Goal: Transaction & Acquisition: Subscribe to service/newsletter

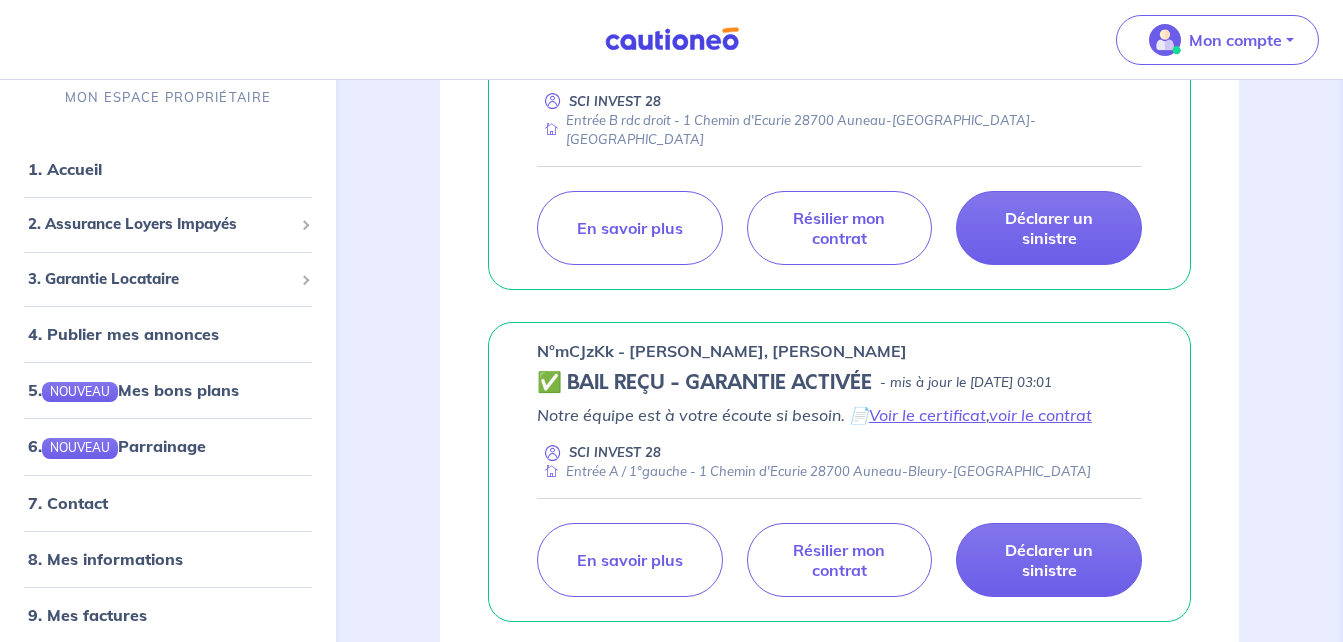
scroll to position [561, 0]
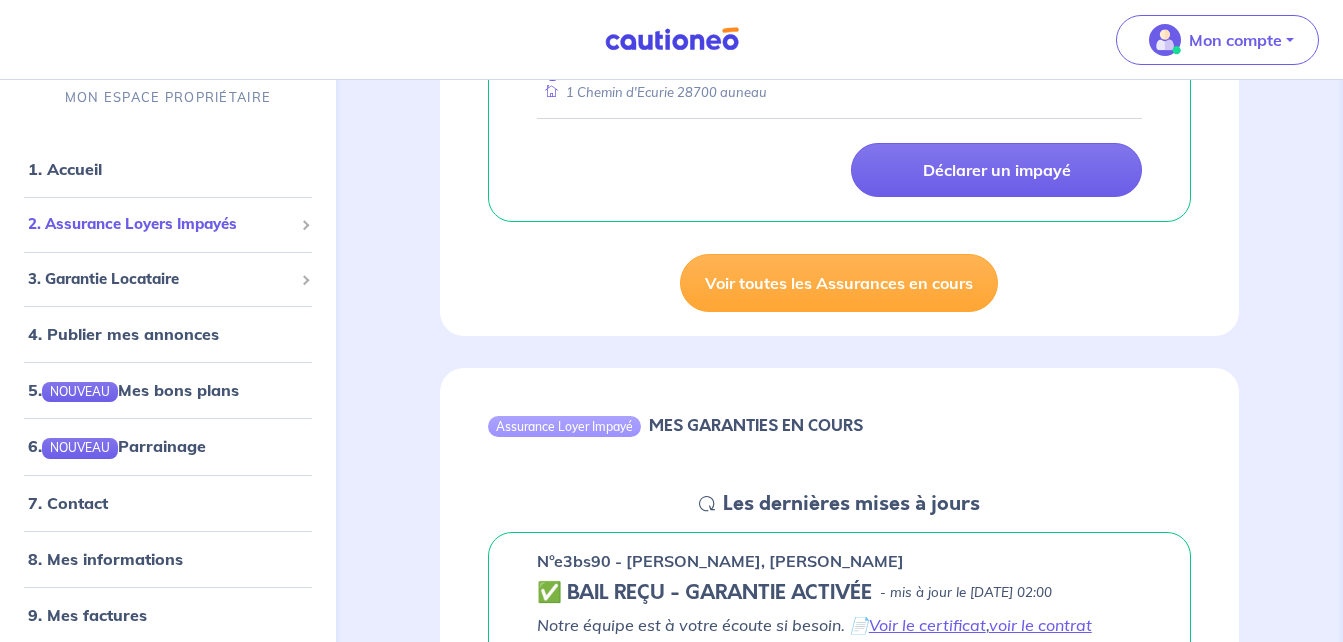
click at [279, 227] on div "2. Assurance Loyers Impayés" at bounding box center [168, 224] width 320 height 39
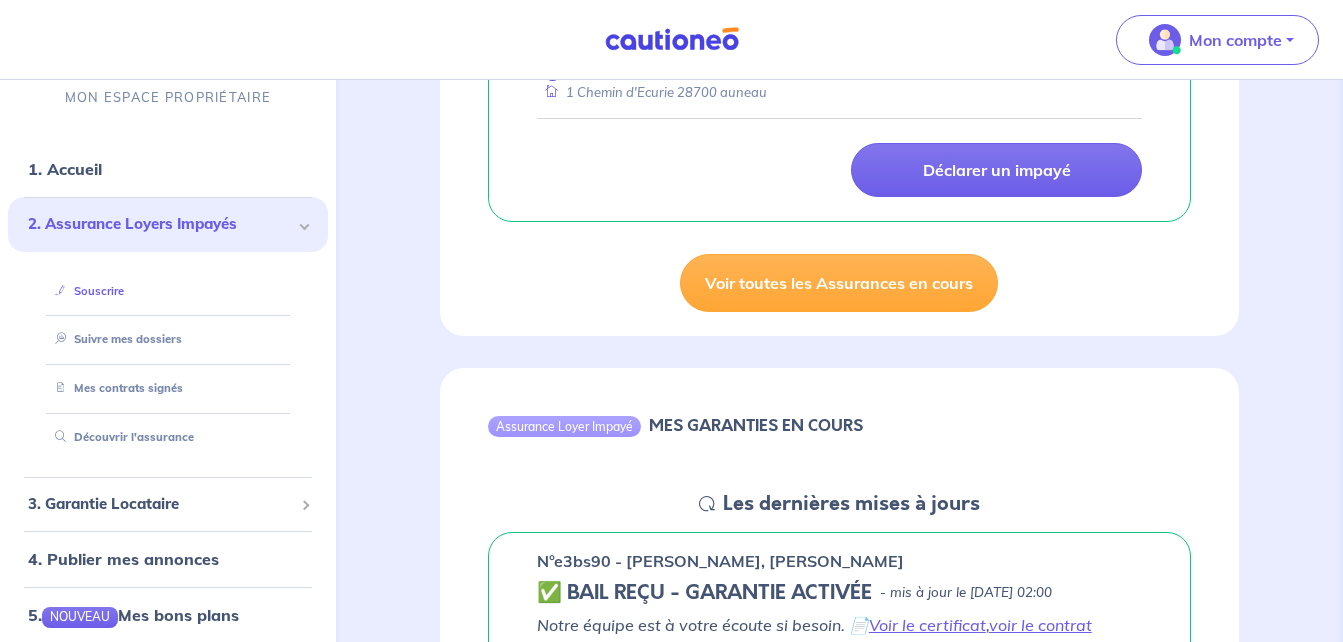
click at [124, 292] on link "Souscrire" at bounding box center [85, 291] width 77 height 14
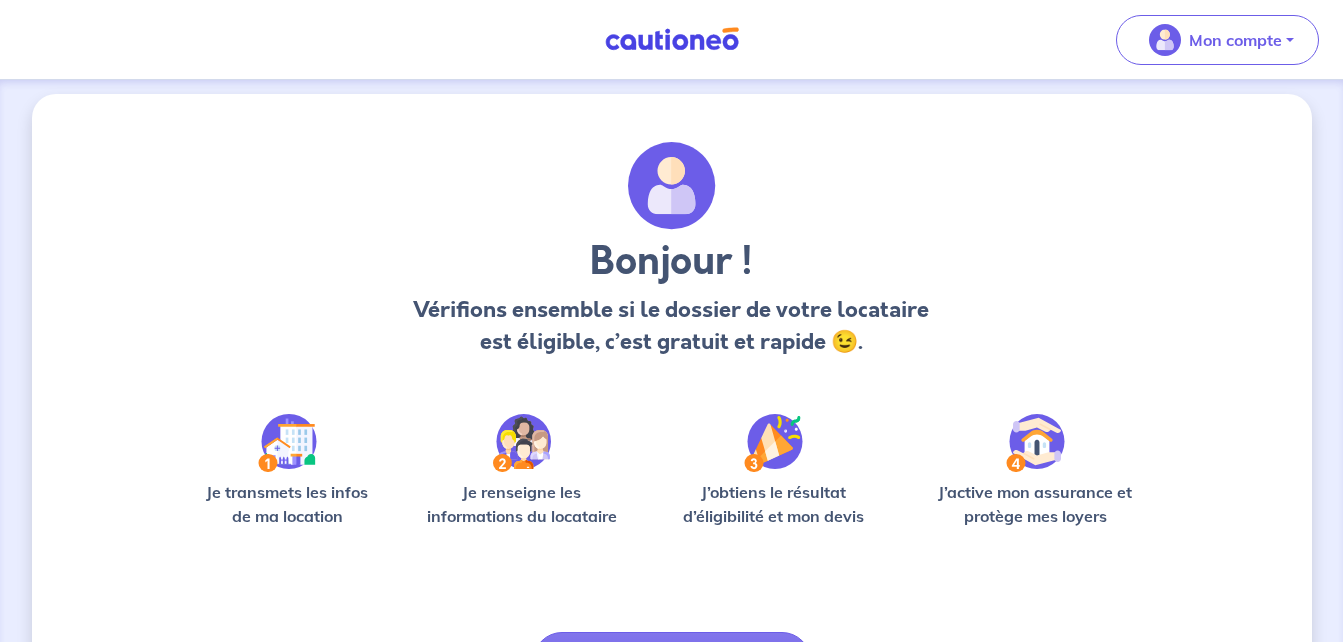
scroll to position [82, 0]
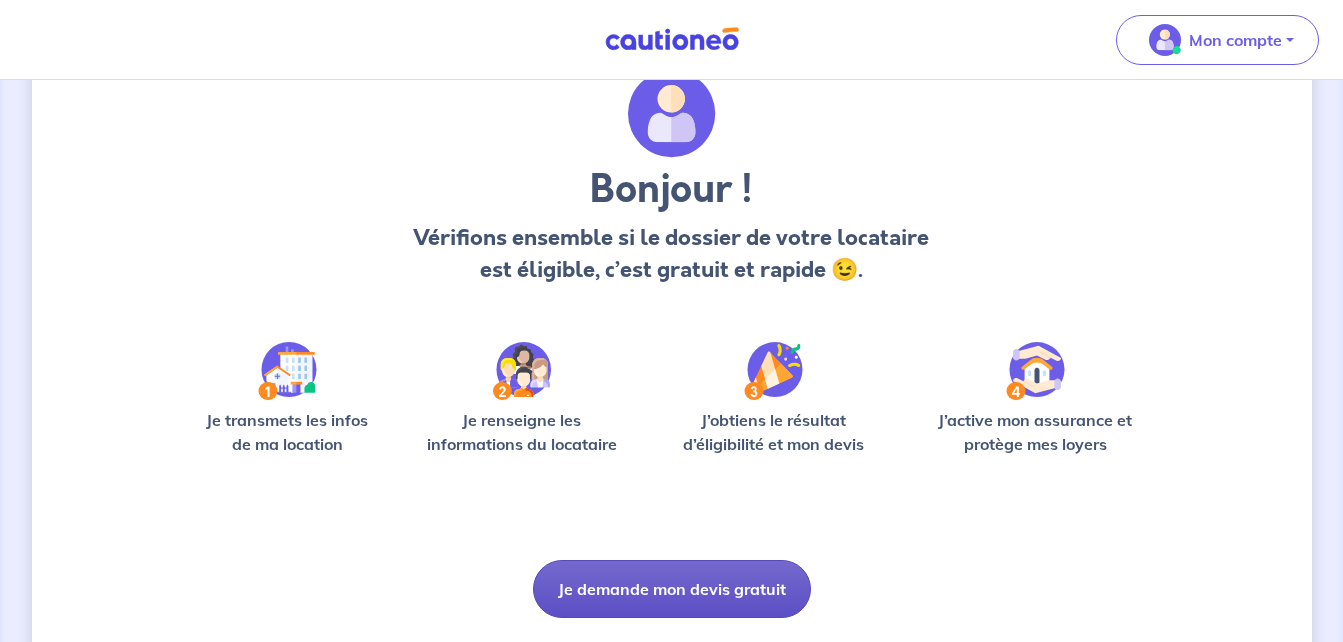
click at [685, 574] on button "Je demande mon devis gratuit" at bounding box center [672, 589] width 278 height 58
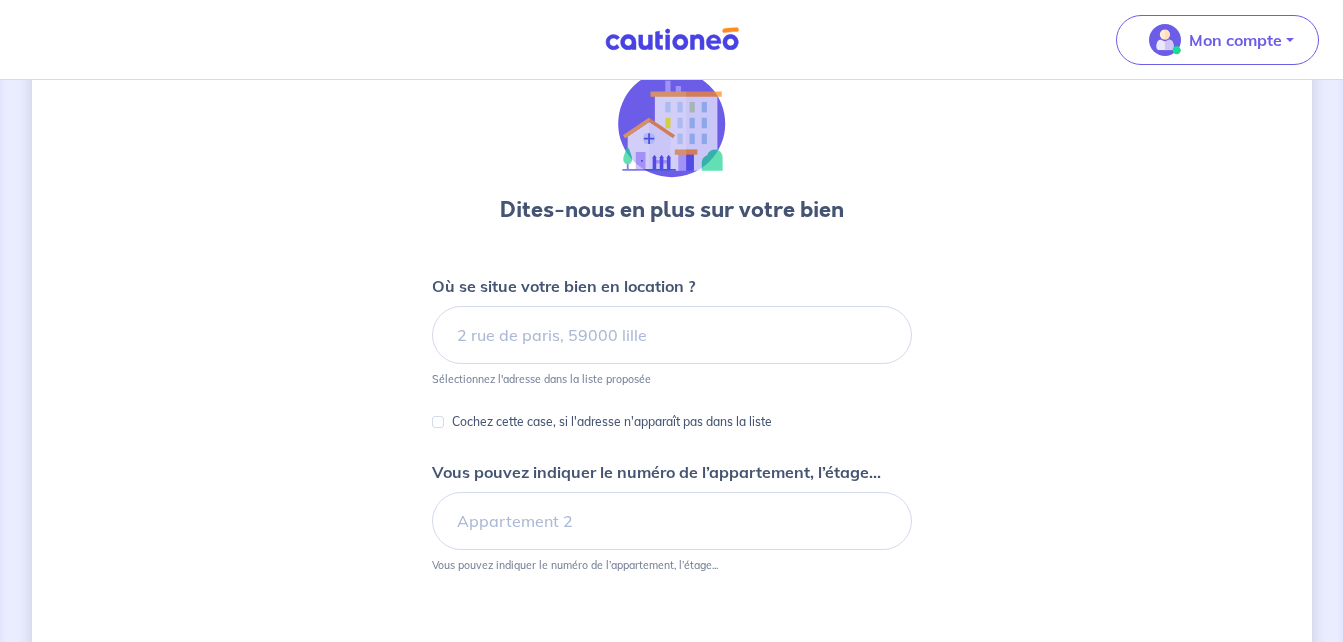
click at [661, 386] on div "Où se situe votre bien en location ? Sélectionnez l'adresse dans la liste propo…" at bounding box center [672, 330] width 480 height 112
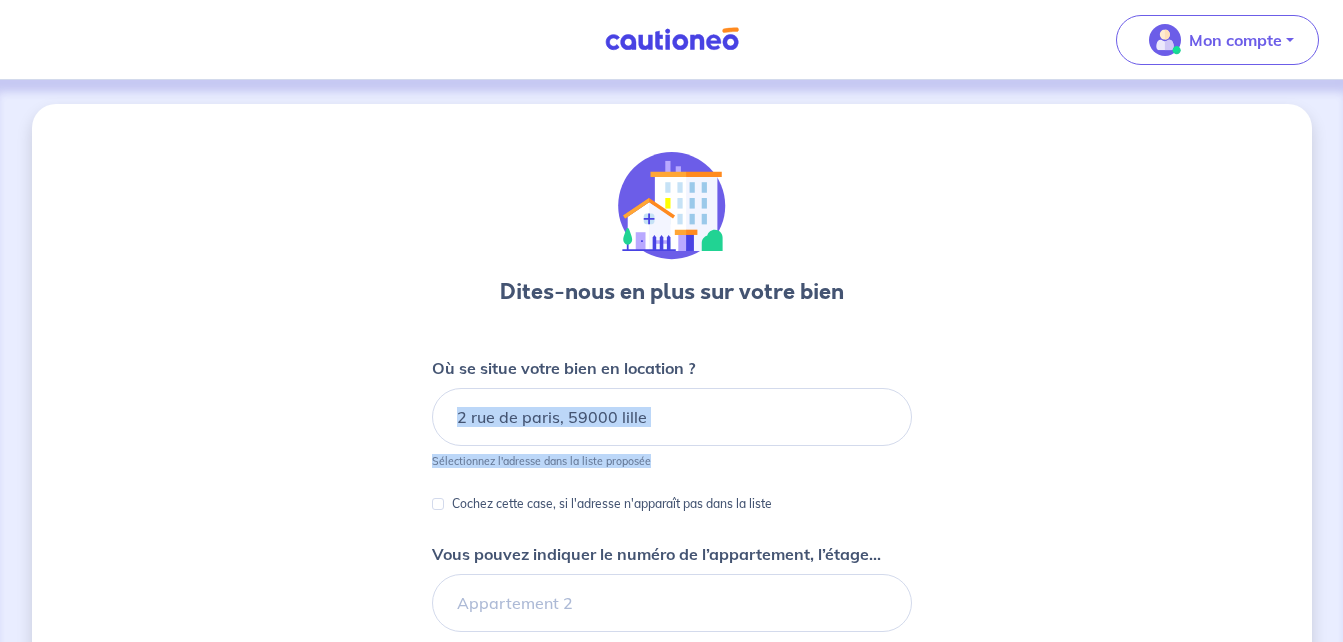
click at [691, 398] on input at bounding box center [672, 417] width 480 height 58
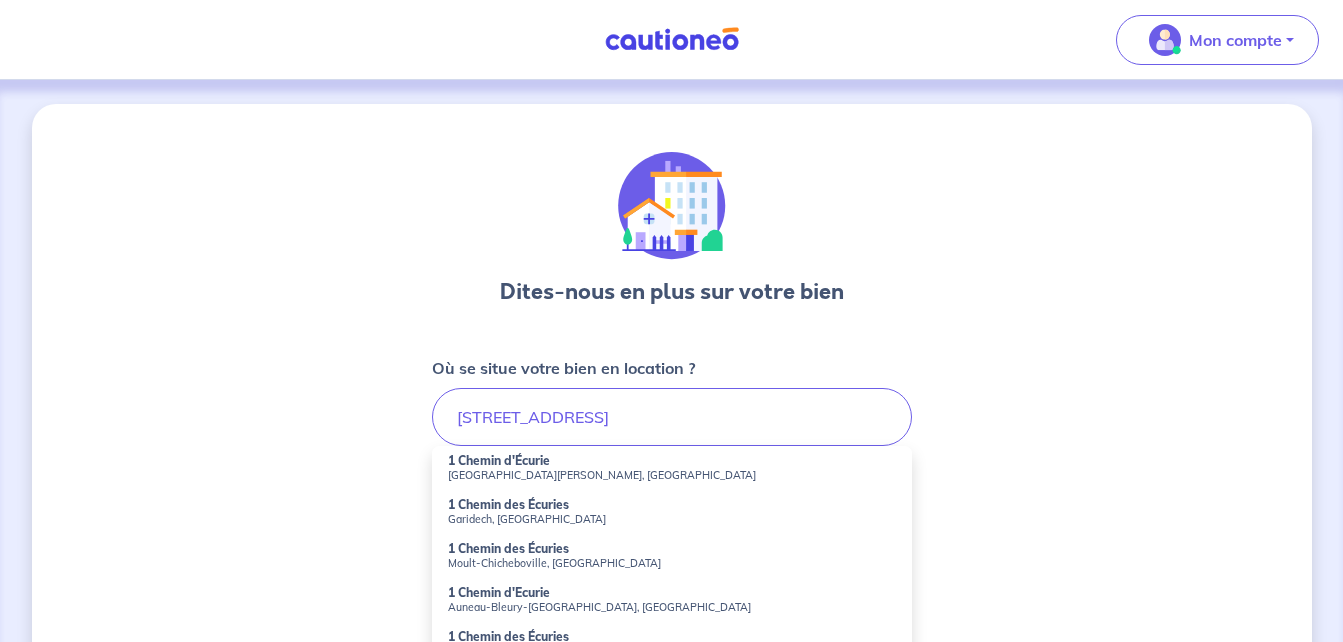
click at [489, 593] on strong "1 Chemin d'Ecurie" at bounding box center [499, 592] width 102 height 15
type input "1 Chemin d'Ecurie, Auneau-Bleury-[GEOGRAPHIC_DATA], [GEOGRAPHIC_DATA]"
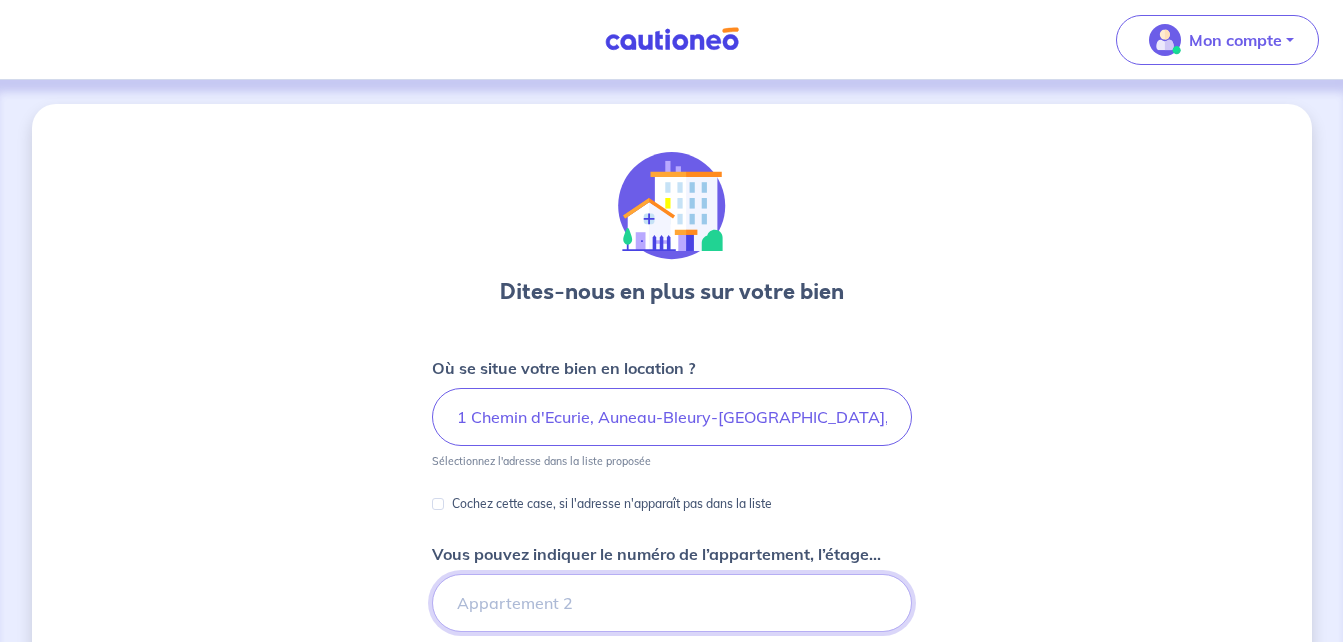
click at [559, 605] on input "Vous pouvez indiquer le numéro de l’appartement, l’étage..." at bounding box center [672, 603] width 480 height 58
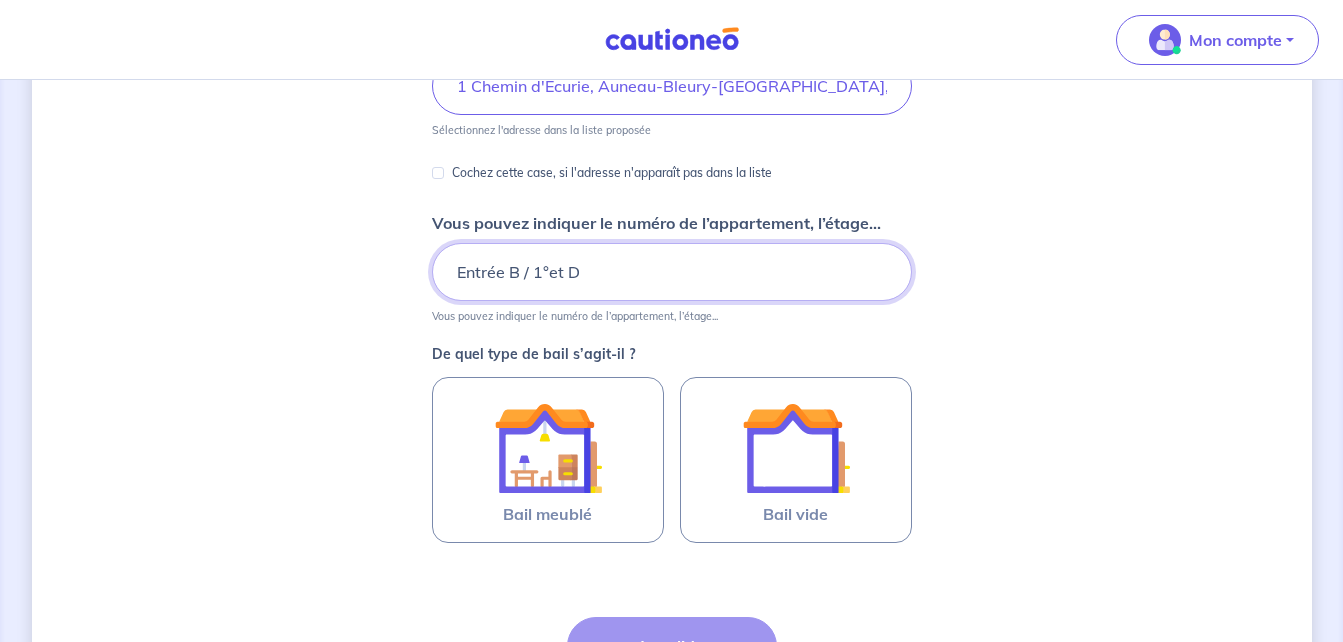
scroll to position [371, 0]
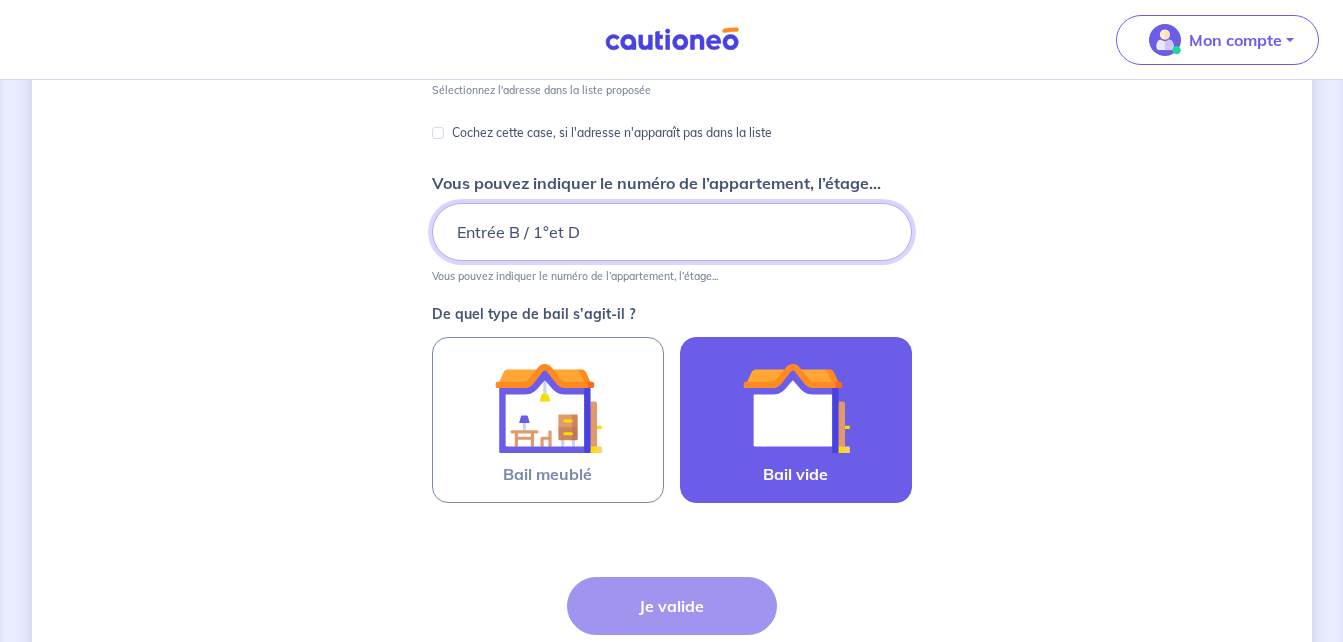
type input "Entrée B / 1°et D"
click at [828, 392] on img at bounding box center [796, 408] width 108 height 108
click at [0, 0] on input "Bail vide" at bounding box center [0, 0] width 0 height 0
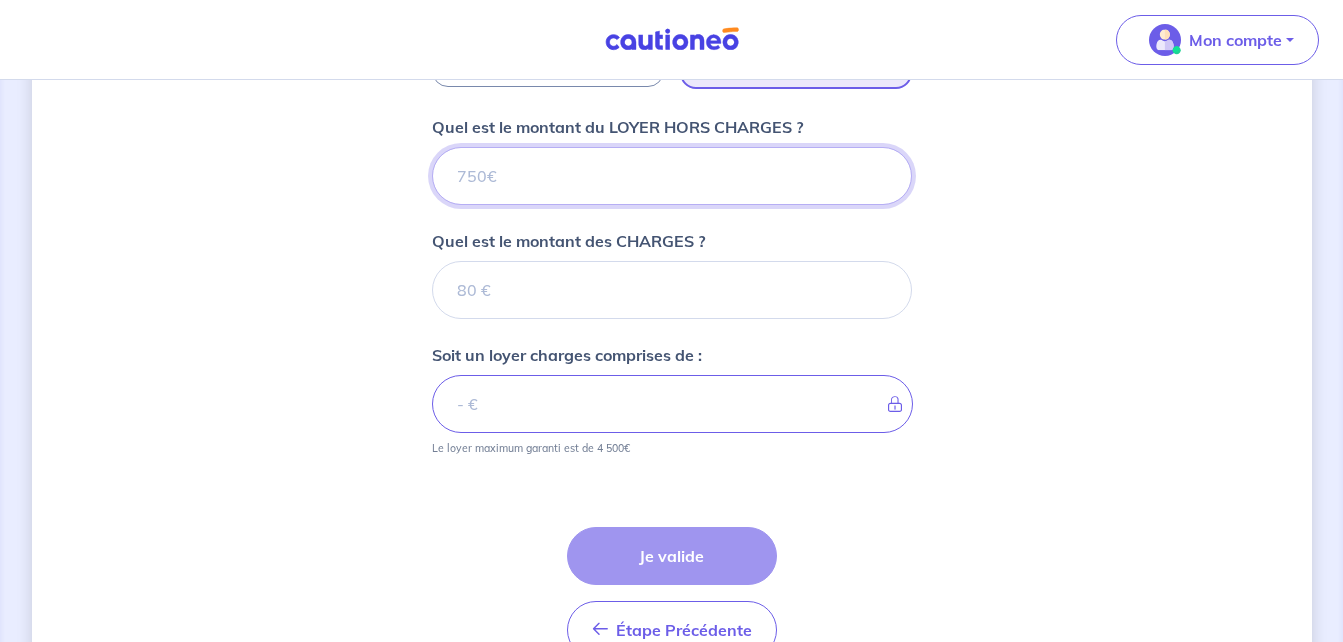
scroll to position [780, 0]
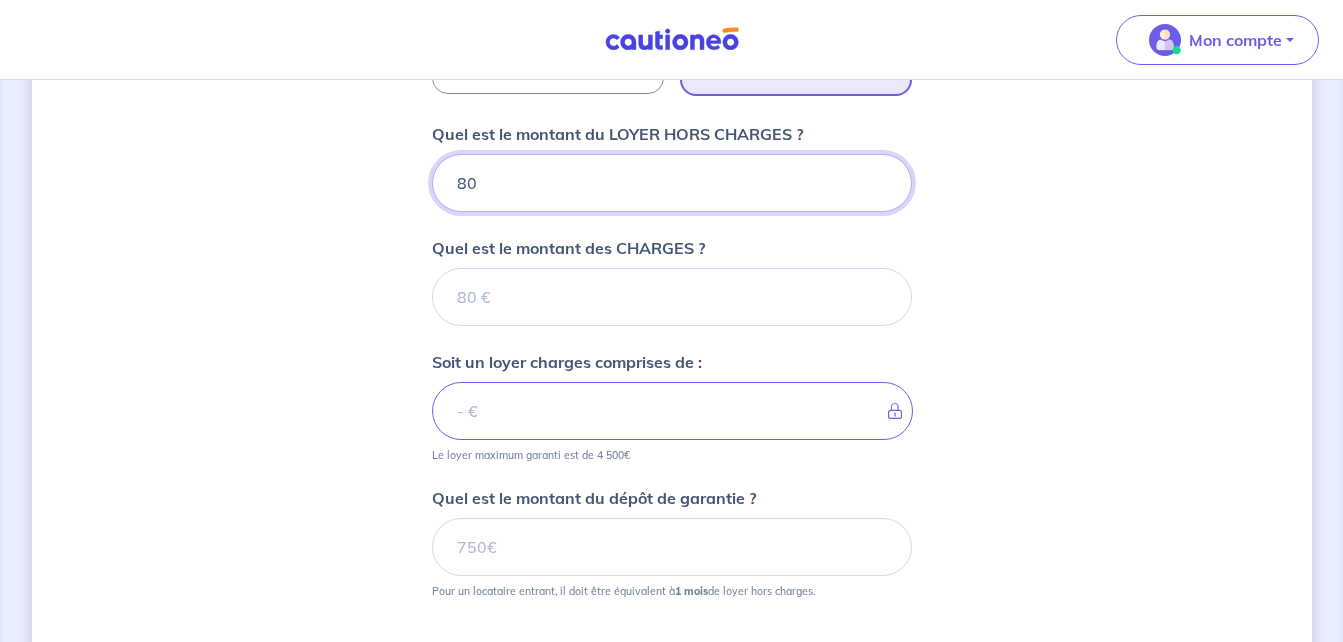
type input "800"
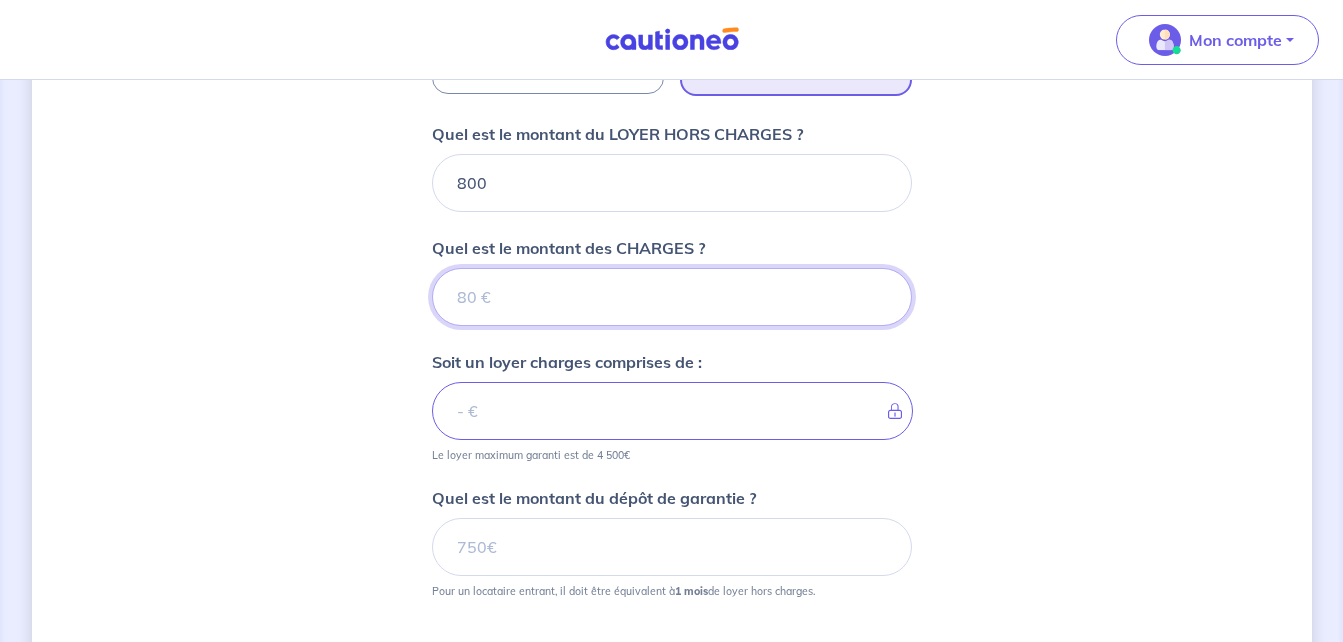
click at [805, 306] on input "Quel est le montant des CHARGES ?" at bounding box center [672, 297] width 480 height 58
type input "50"
type input "850"
type input "50"
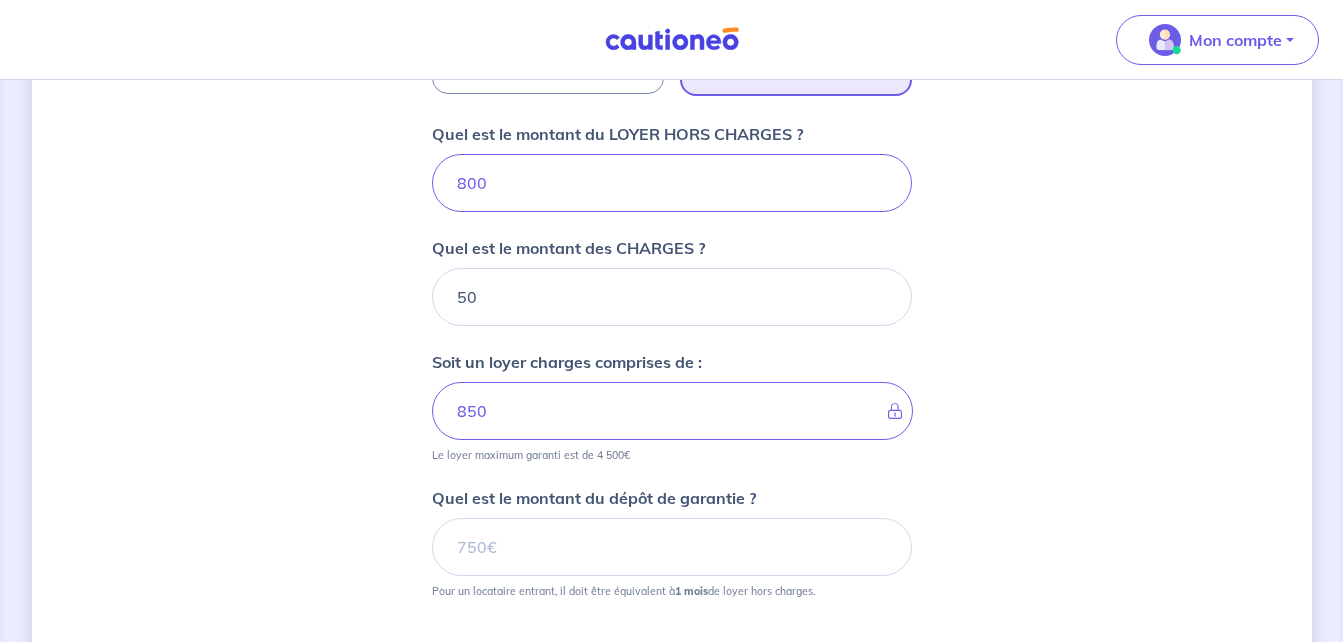
click at [981, 408] on div "Dites-nous en plus sur votre bien Où se situe votre bien en location ? 1 Chemin…" at bounding box center [672, 99] width 1280 height 1550
click at [801, 539] on input "Quel est le montant du dépôt de garantie ?" at bounding box center [672, 547] width 480 height 58
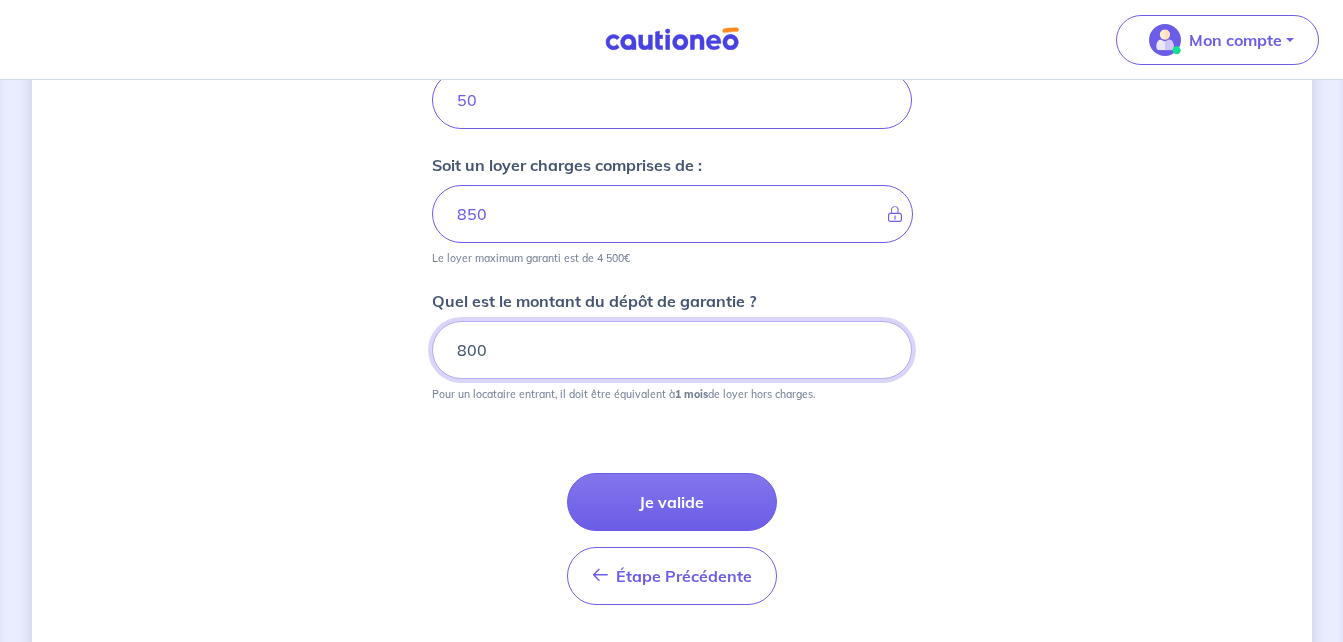
scroll to position [980, 0]
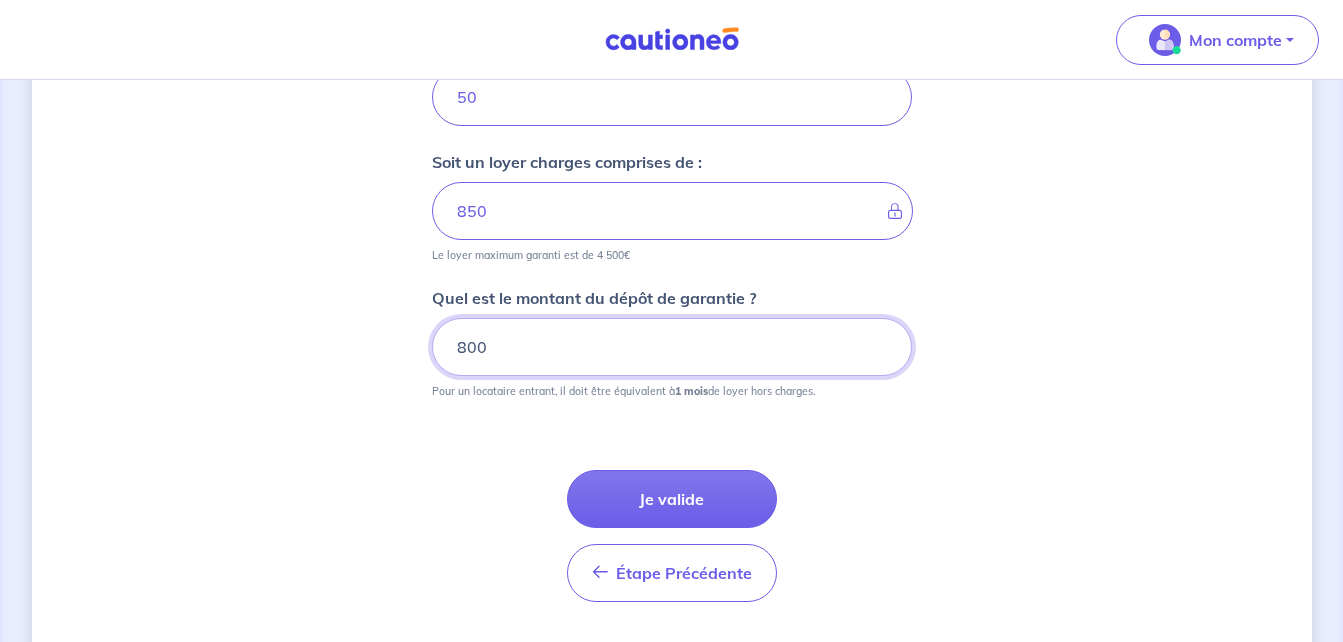
type input "800"
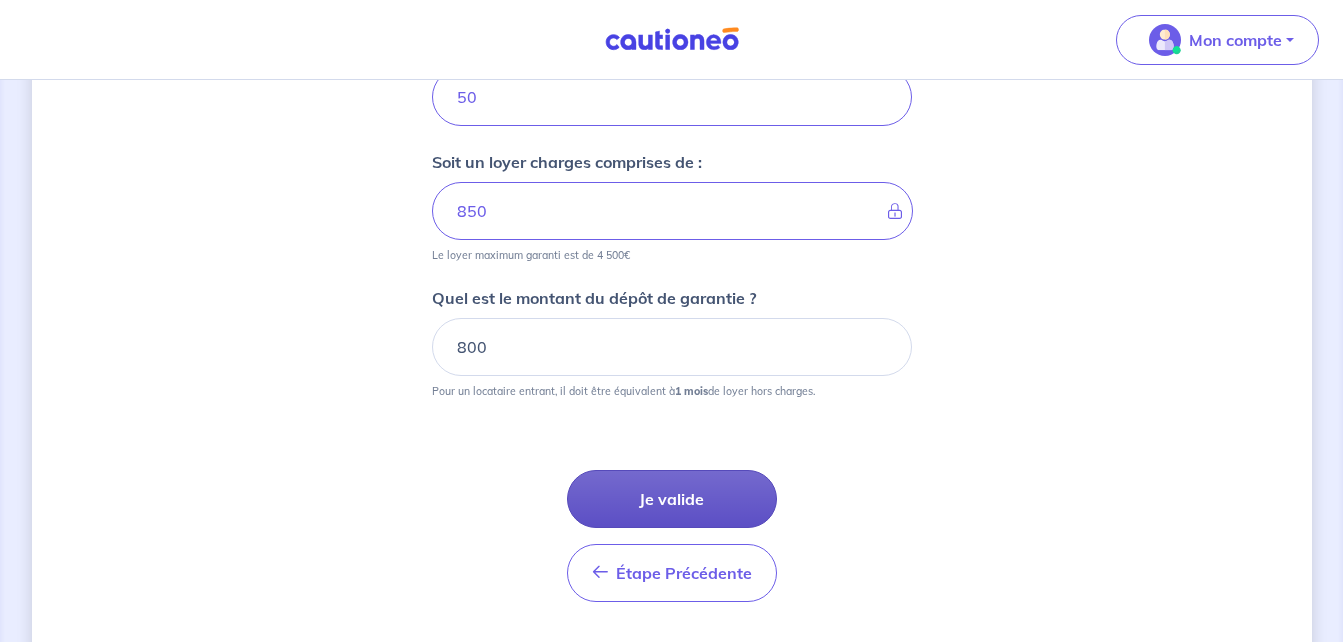
click at [737, 486] on button "Je valide" at bounding box center [672, 499] width 210 height 58
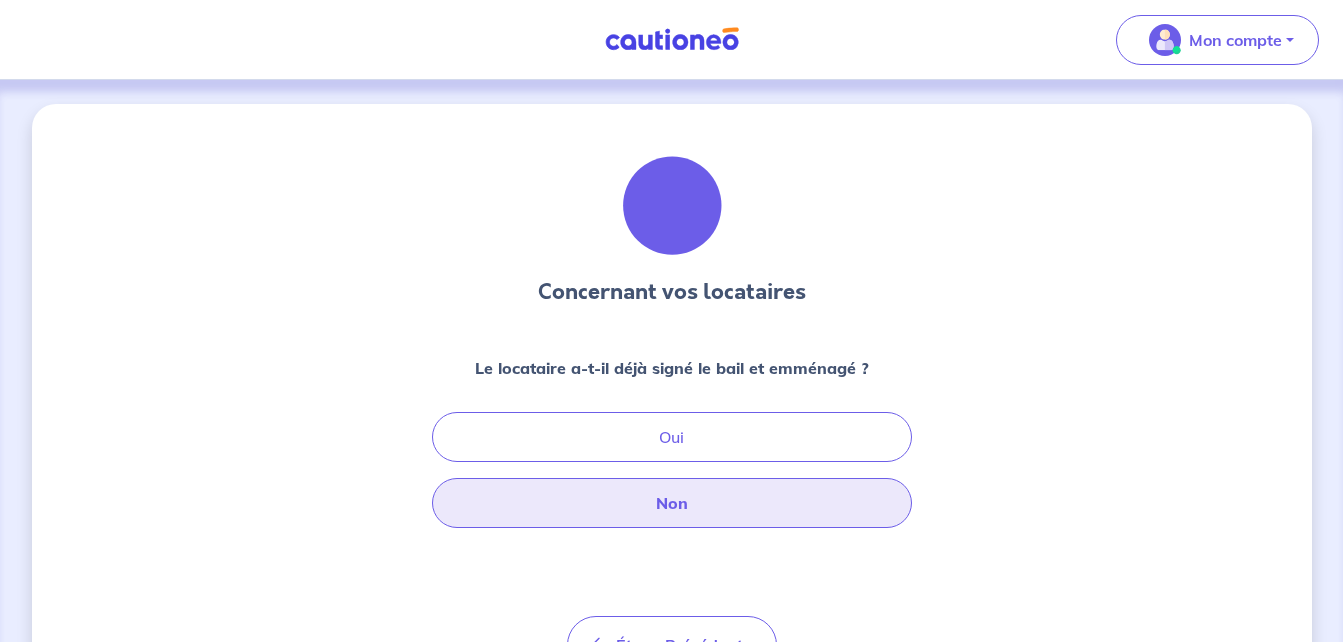
click at [811, 499] on button "Non" at bounding box center [672, 503] width 480 height 50
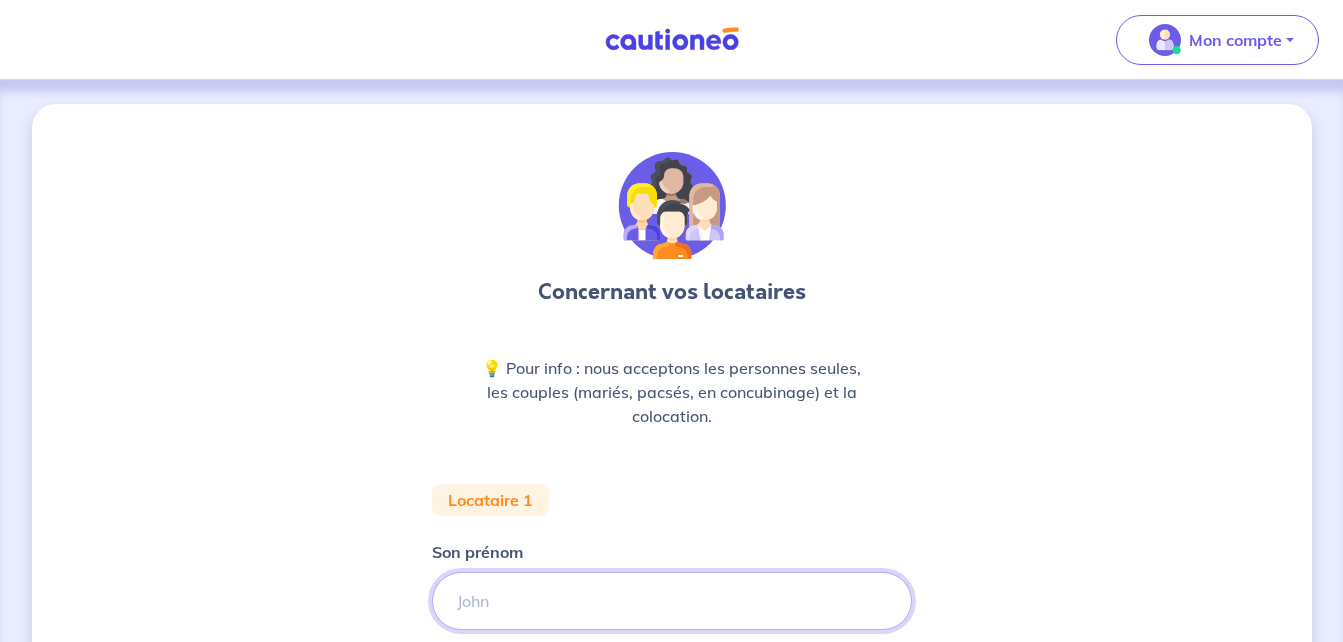
click at [766, 598] on input "Son prénom" at bounding box center [672, 601] width 480 height 58
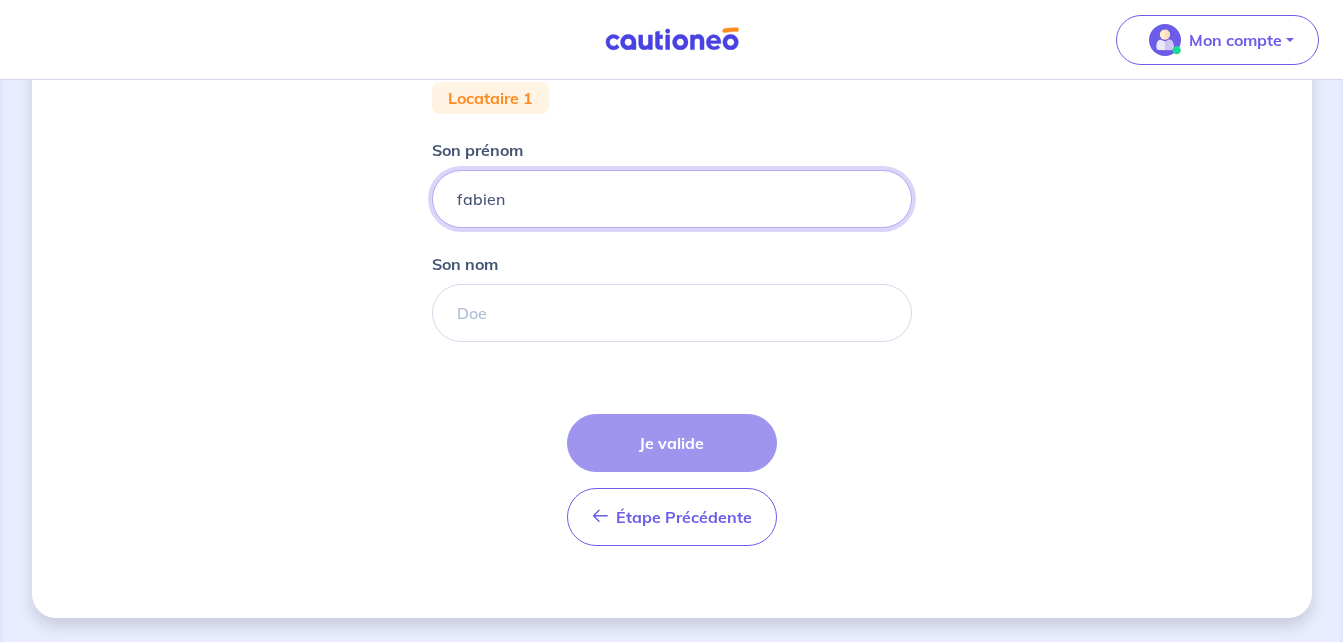
type input "fabien"
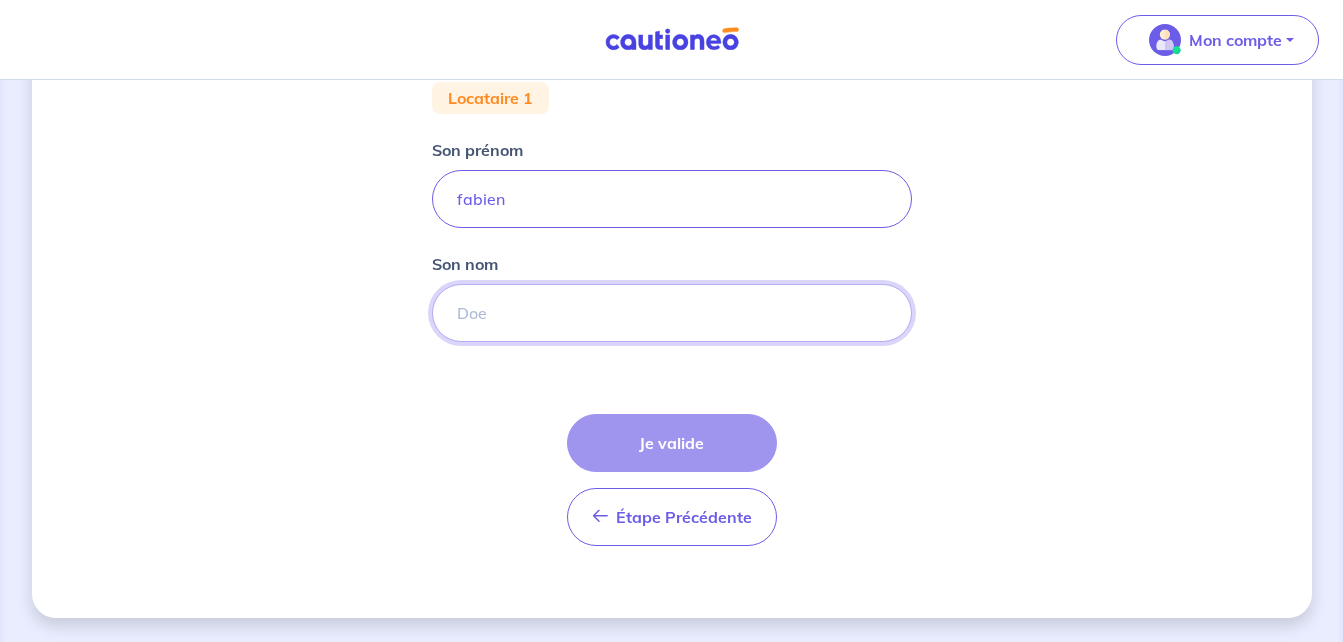
click at [643, 321] on input "Son nom" at bounding box center [672, 313] width 480 height 58
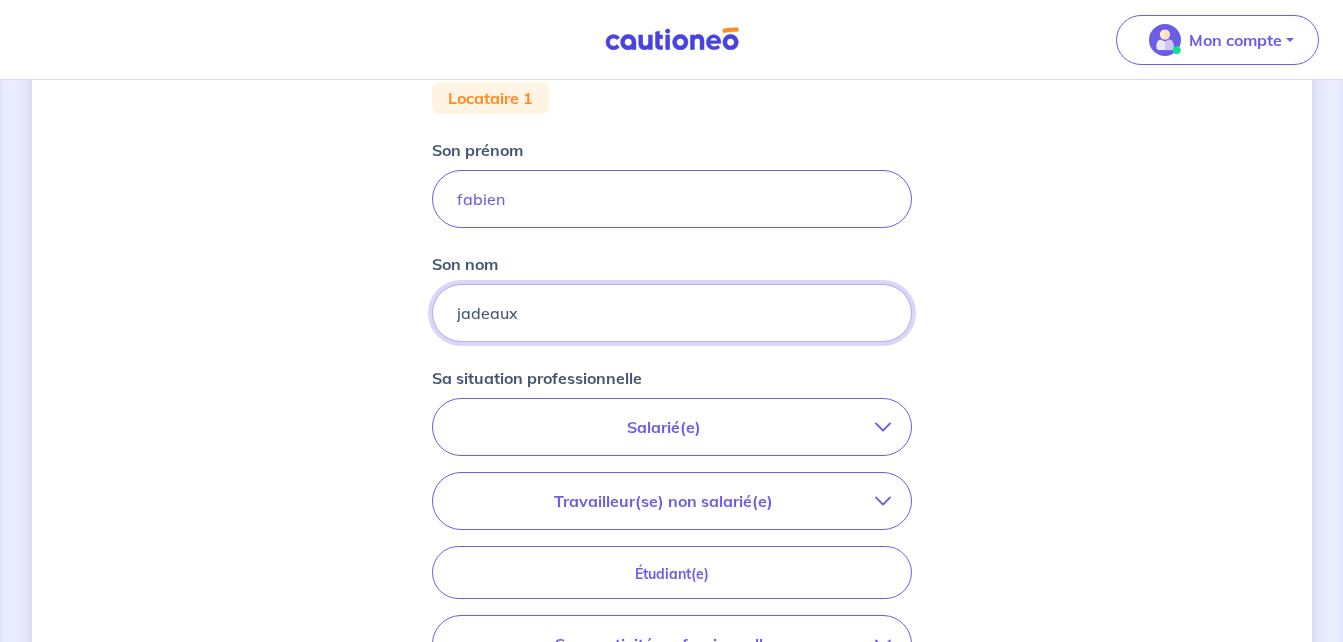
type input "jadeaux"
click at [884, 435] on button "Salarié(e)" at bounding box center [672, 427] width 478 height 56
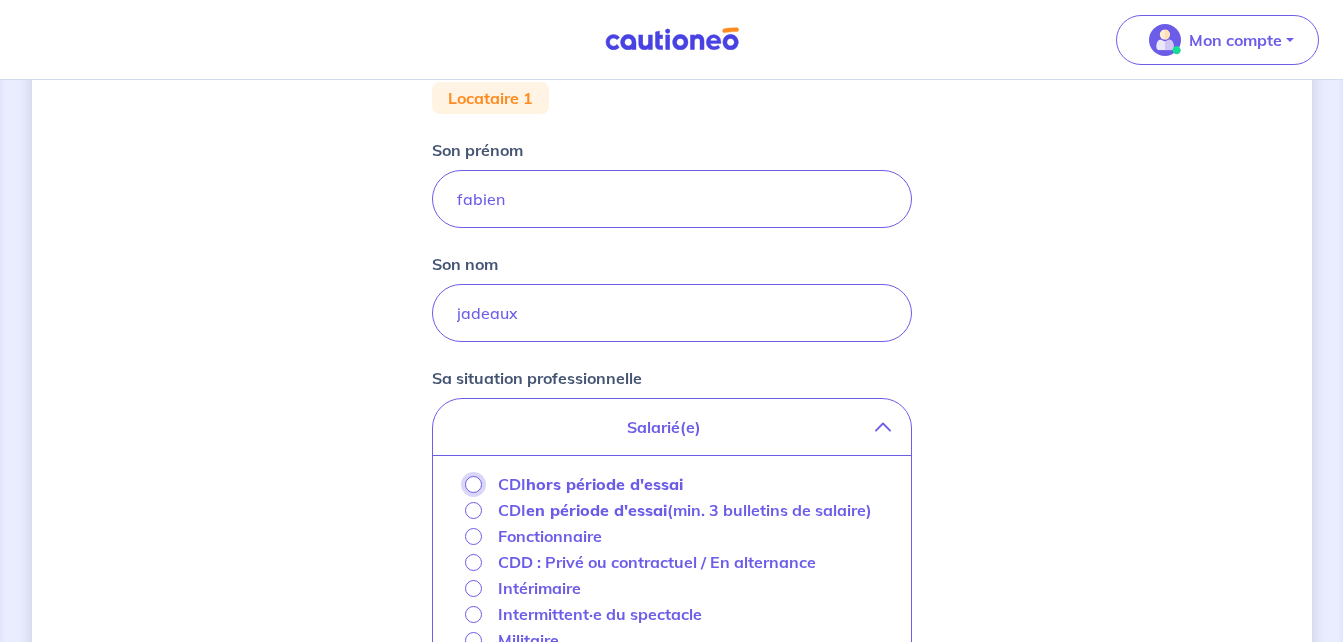
click at [472, 481] on input "CDI hors période d'essai" at bounding box center [473, 484] width 17 height 17
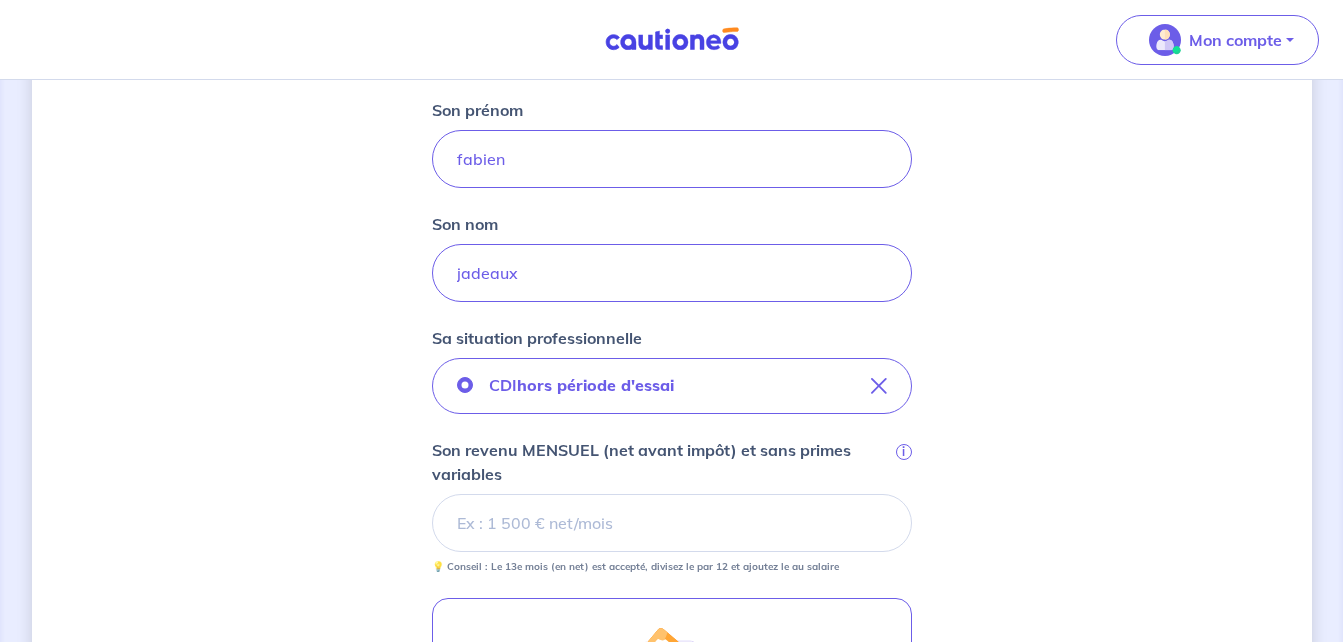
scroll to position [482, 0]
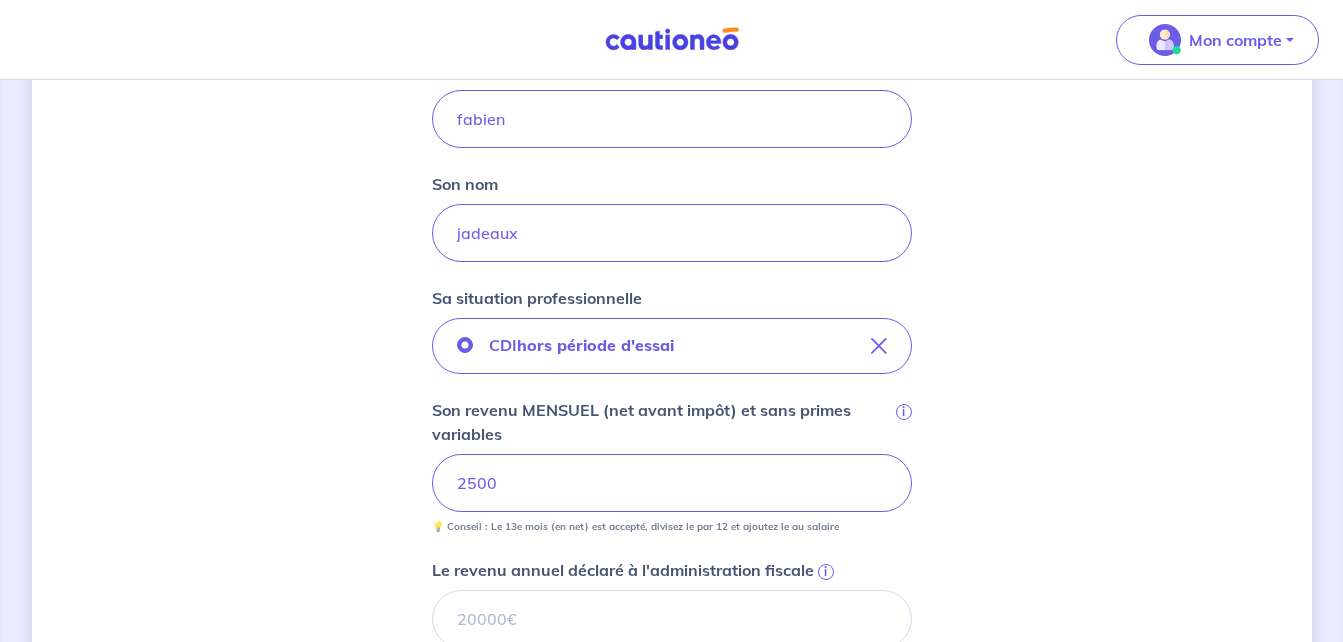
click at [1032, 511] on div "Concernant vos locataires 💡 Pour info : nous acceptons les personnes seules, le…" at bounding box center [672, 403] width 1280 height 1562
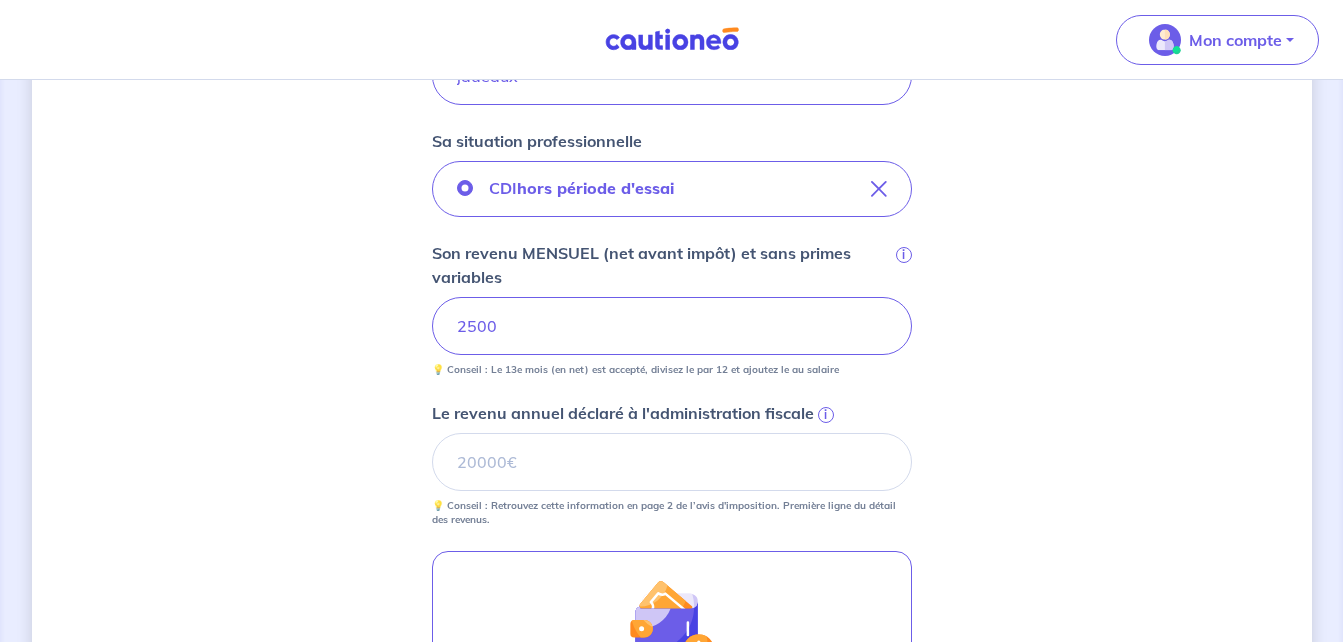
scroll to position [642, 0]
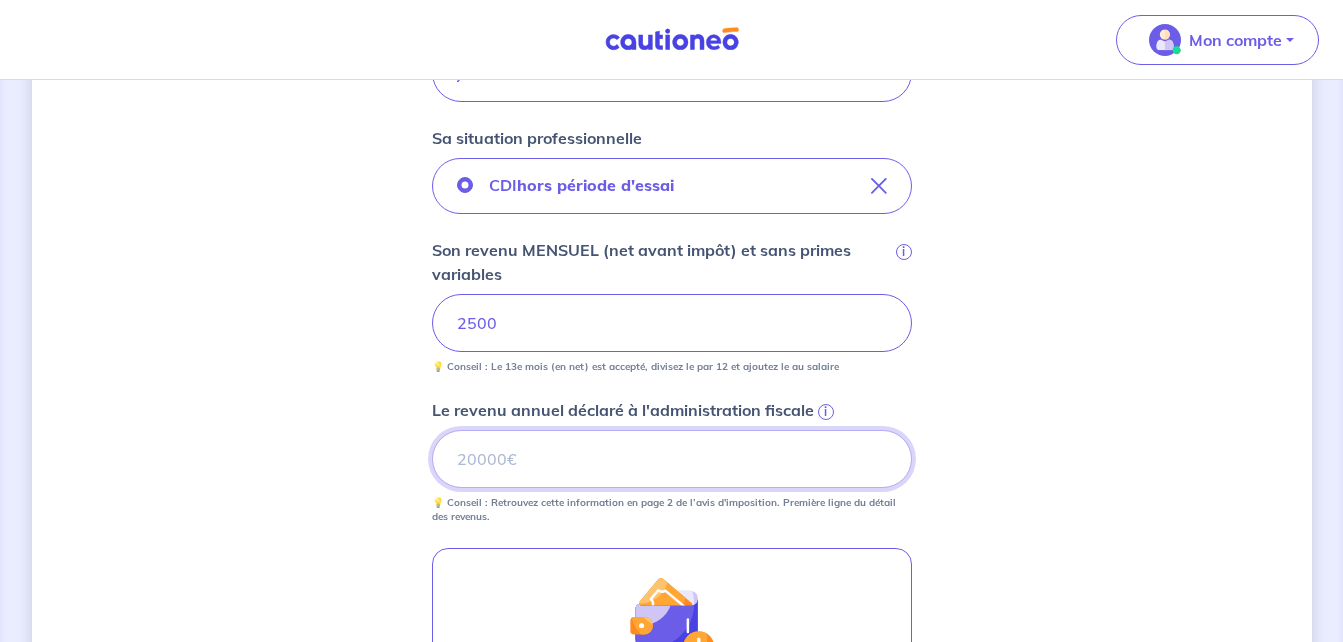
click at [825, 435] on input "Le revenu annuel déclaré à l'administration fiscale i" at bounding box center [672, 459] width 480 height 58
type input "32000"
click at [1053, 455] on div "Concernant vos locataires 💡 Pour info : nous acceptons les personnes seules, le…" at bounding box center [672, 243] width 1280 height 1562
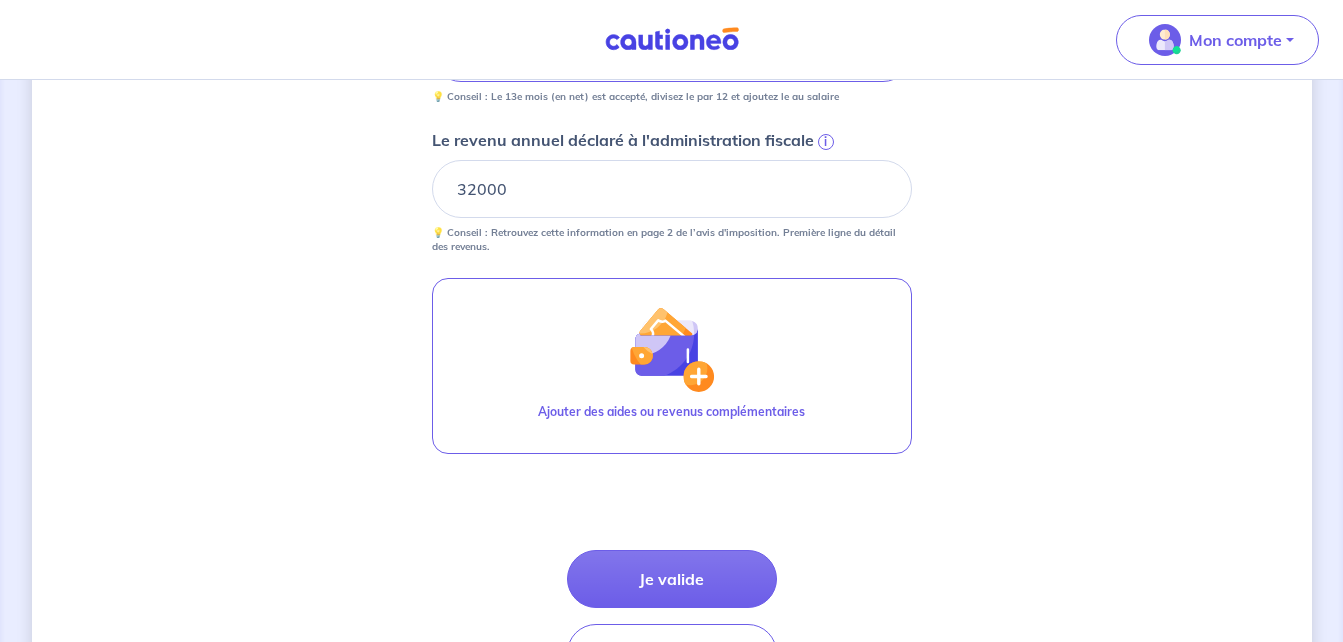
scroll to position [922, 0]
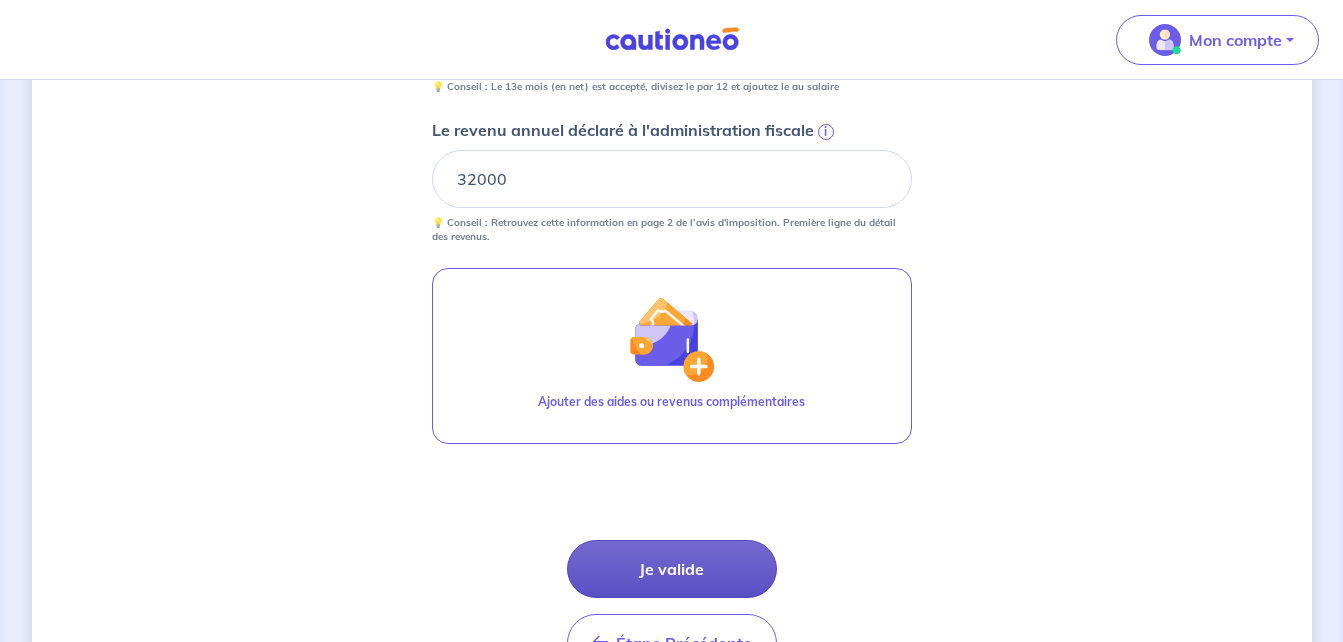
click at [711, 592] on button "Je valide" at bounding box center [672, 569] width 210 height 58
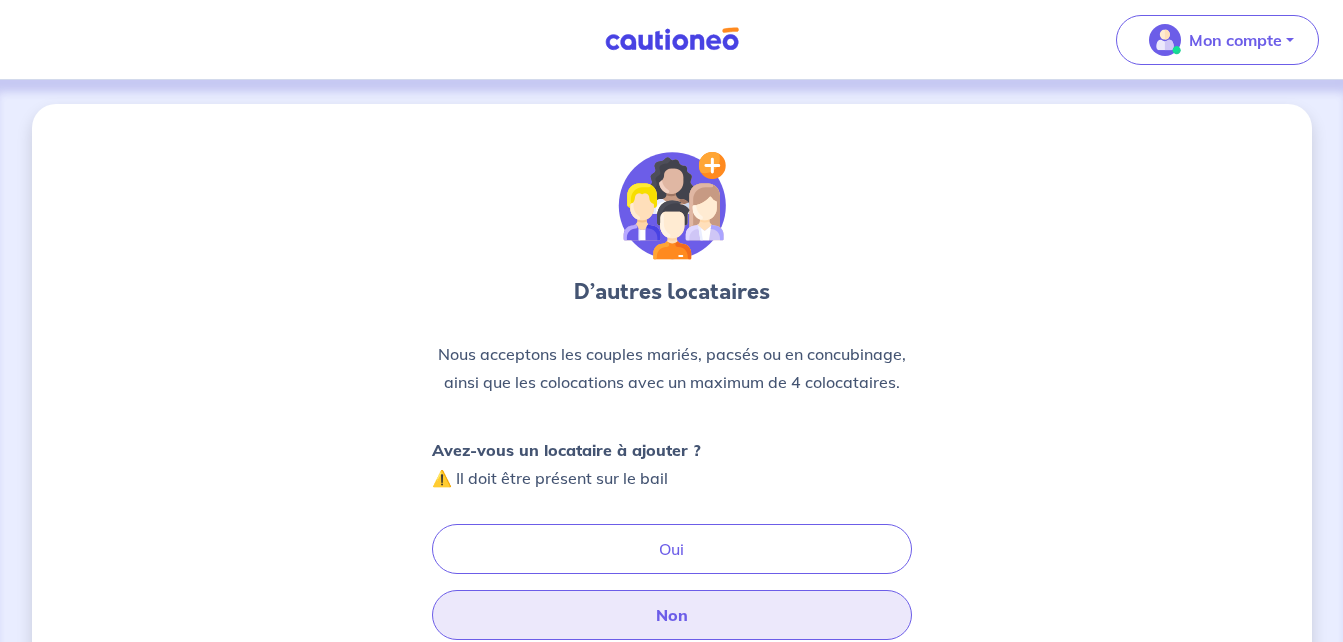
click at [798, 602] on button "Non" at bounding box center [672, 615] width 480 height 50
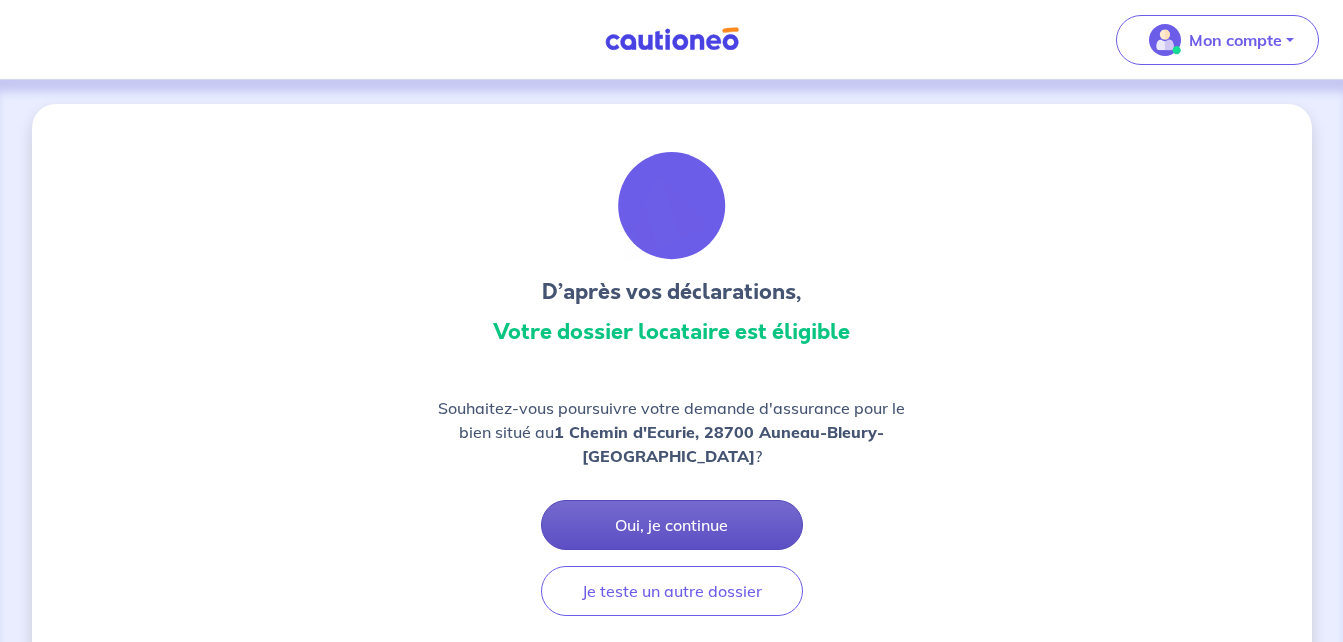
click at [752, 539] on button "Oui, je continue" at bounding box center [672, 525] width 262 height 50
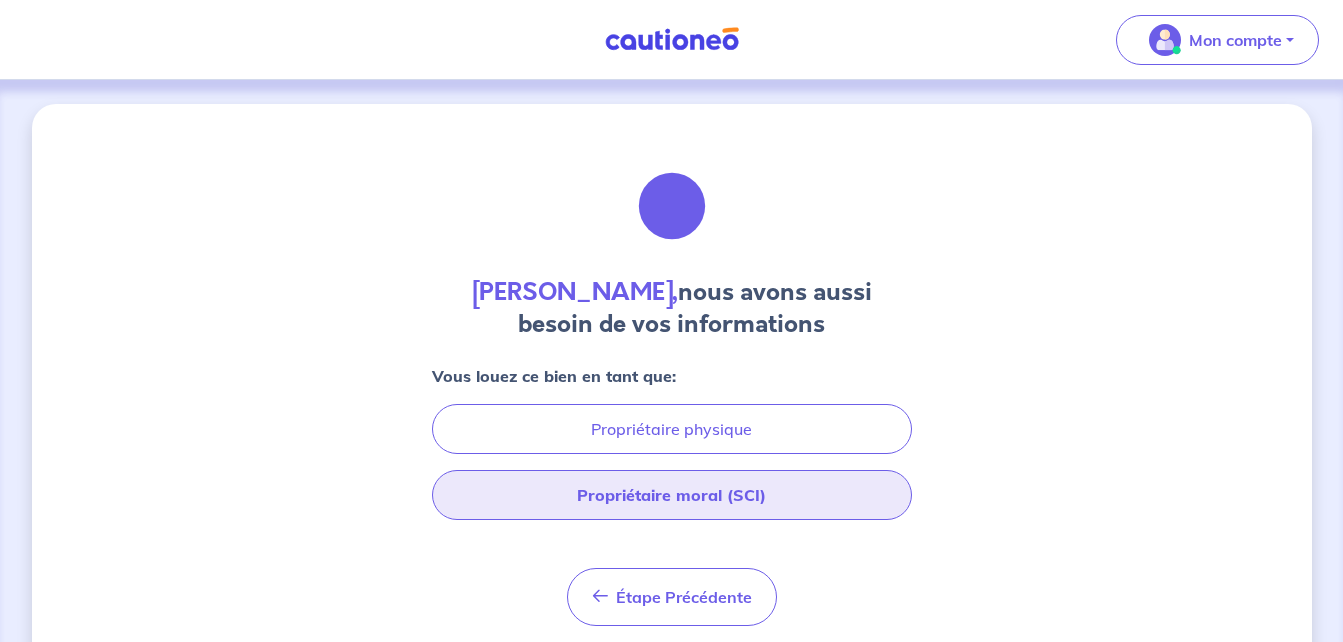
click at [834, 499] on button "Propriétaire moral (SCI)" at bounding box center [672, 495] width 480 height 50
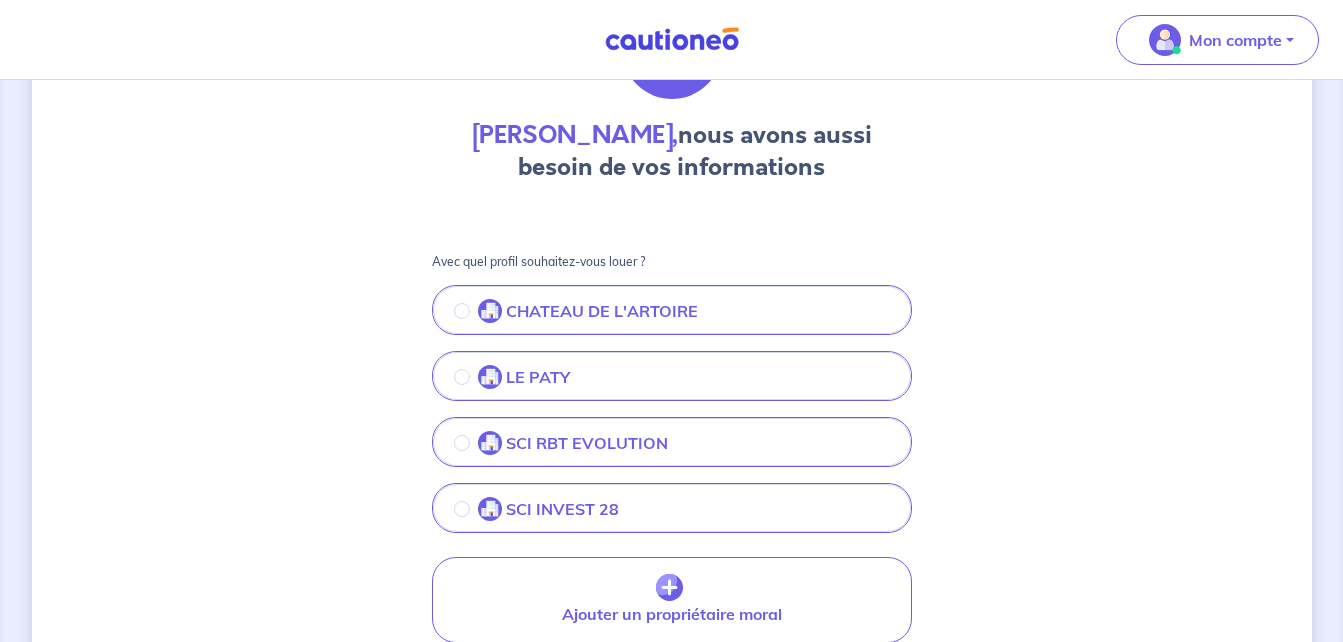
scroll to position [160, 0]
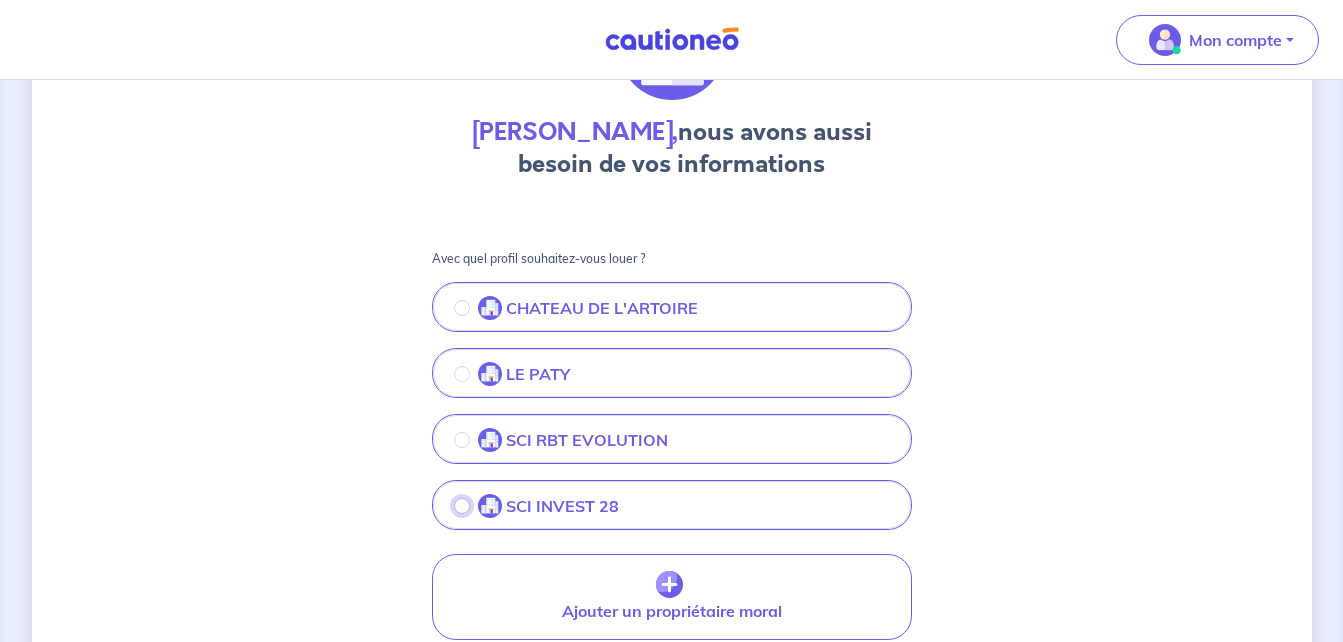
click at [461, 505] on input "radio" at bounding box center [462, 506] width 16 height 16
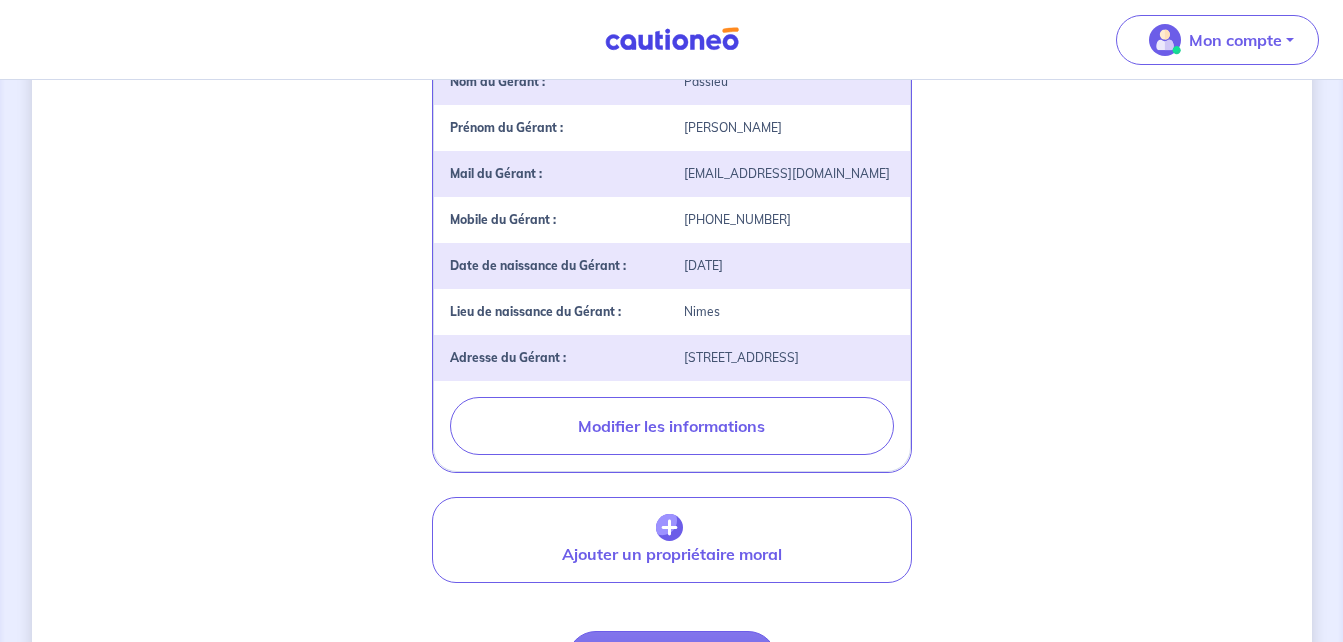
scroll to position [952, 0]
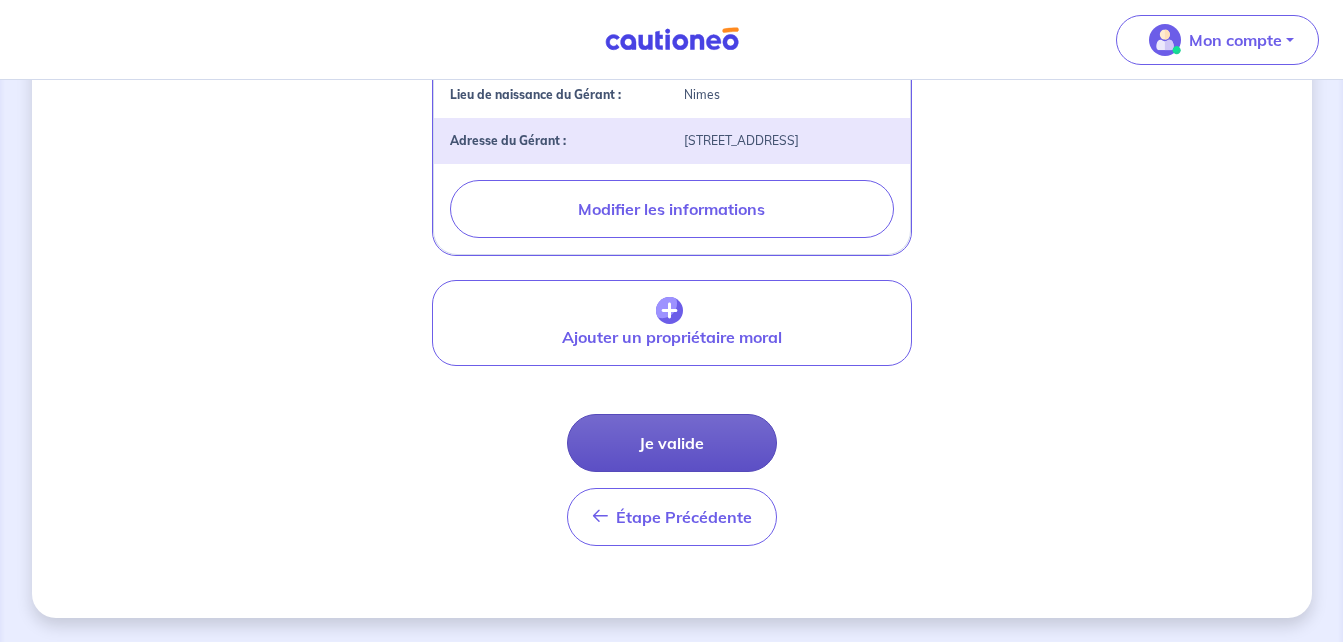
click at [726, 454] on button "Je valide" at bounding box center [672, 443] width 210 height 58
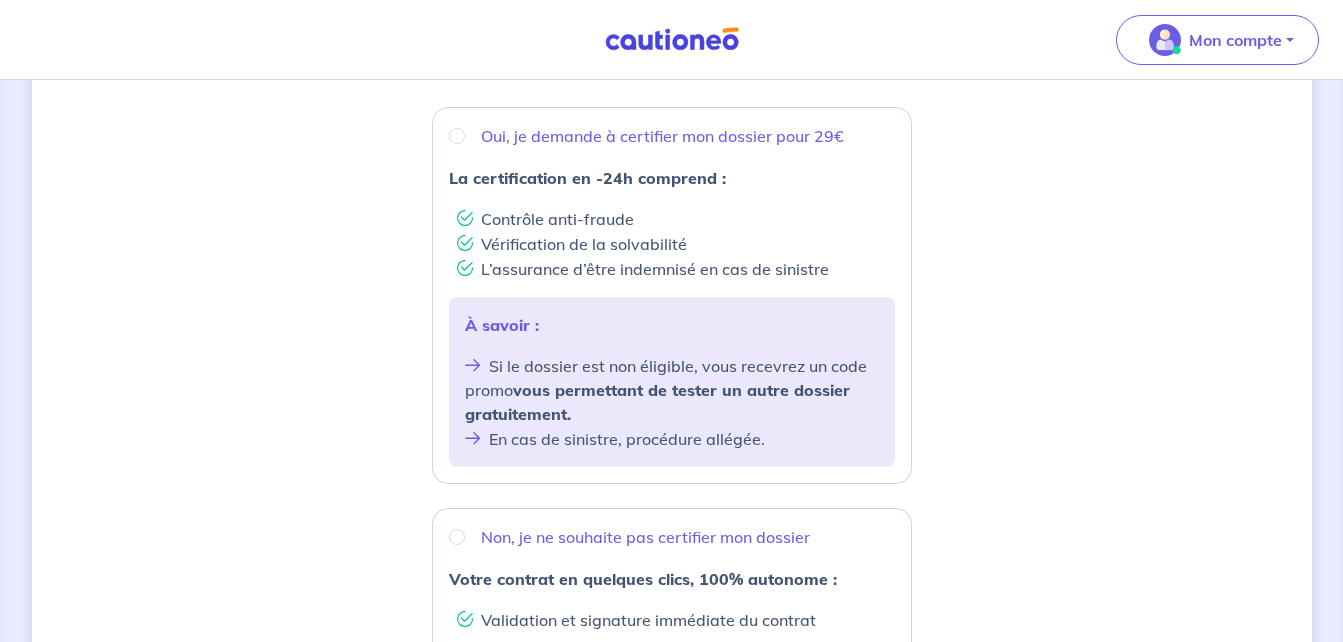
scroll to position [360, 0]
click at [460, 136] on input "Oui, je demande à certifier mon dossier pour 29€" at bounding box center [457, 137] width 16 height 16
radio input "true"
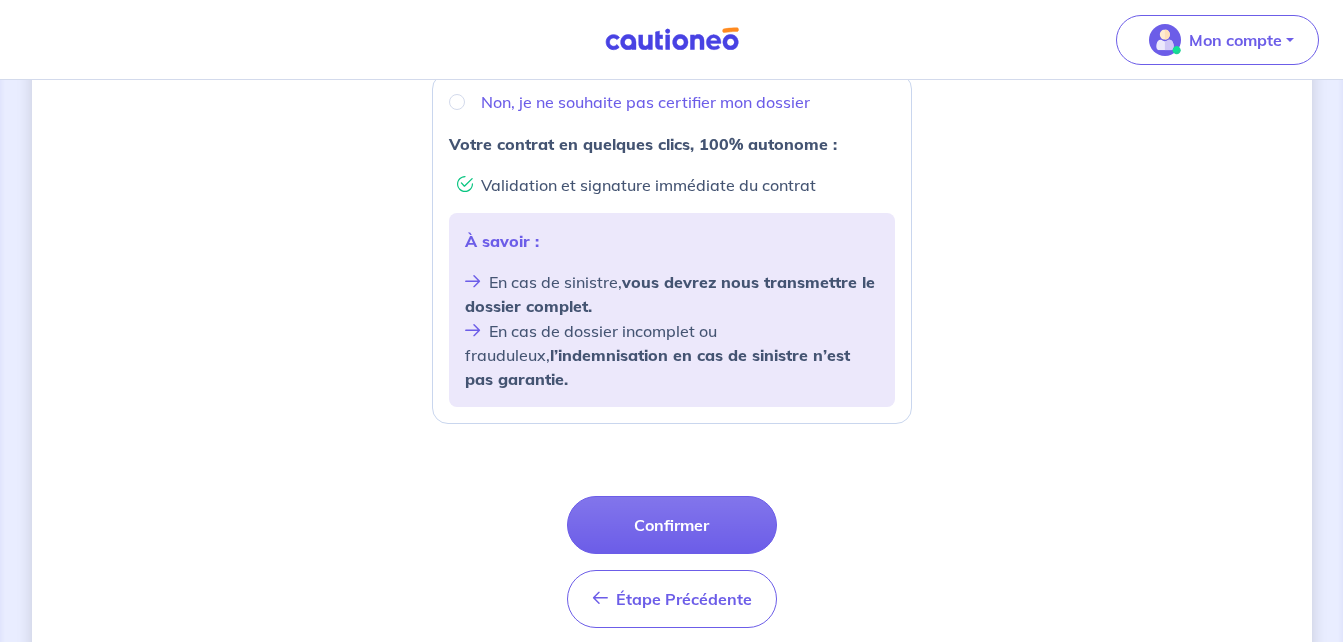
scroll to position [800, 0]
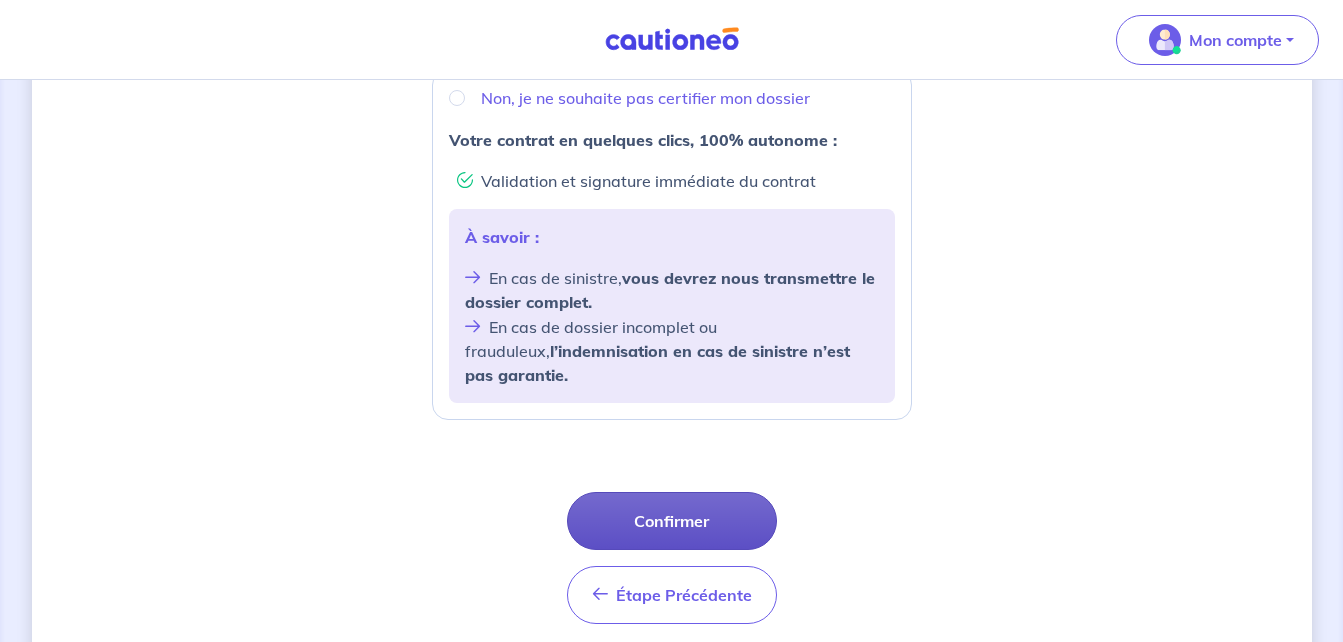
click at [731, 499] on button "Confirmer" at bounding box center [672, 521] width 210 height 58
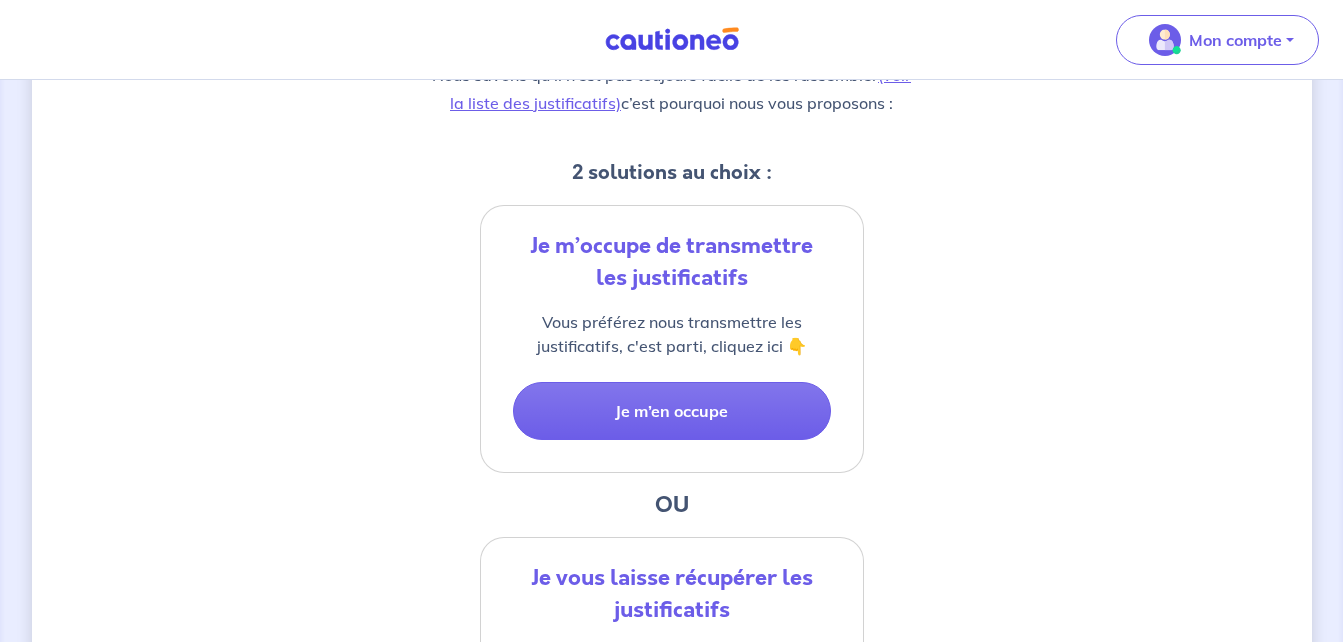
scroll to position [360, 0]
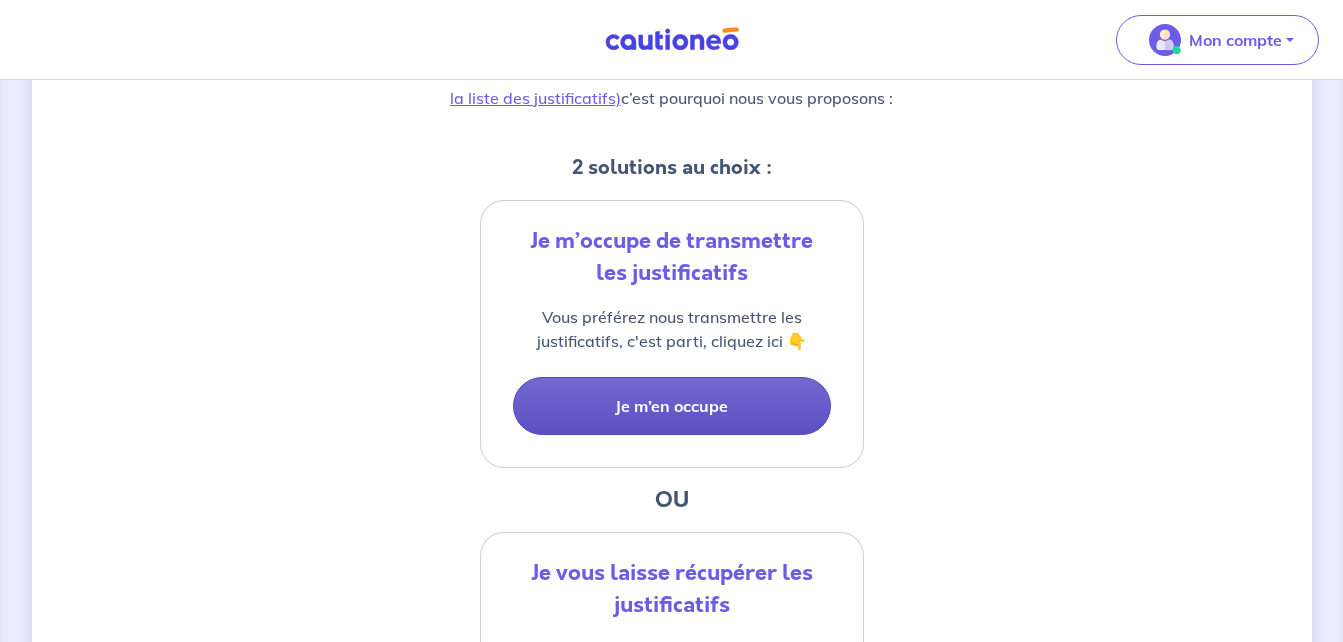
click at [644, 418] on button "Je m’en occupe" at bounding box center [672, 406] width 318 height 58
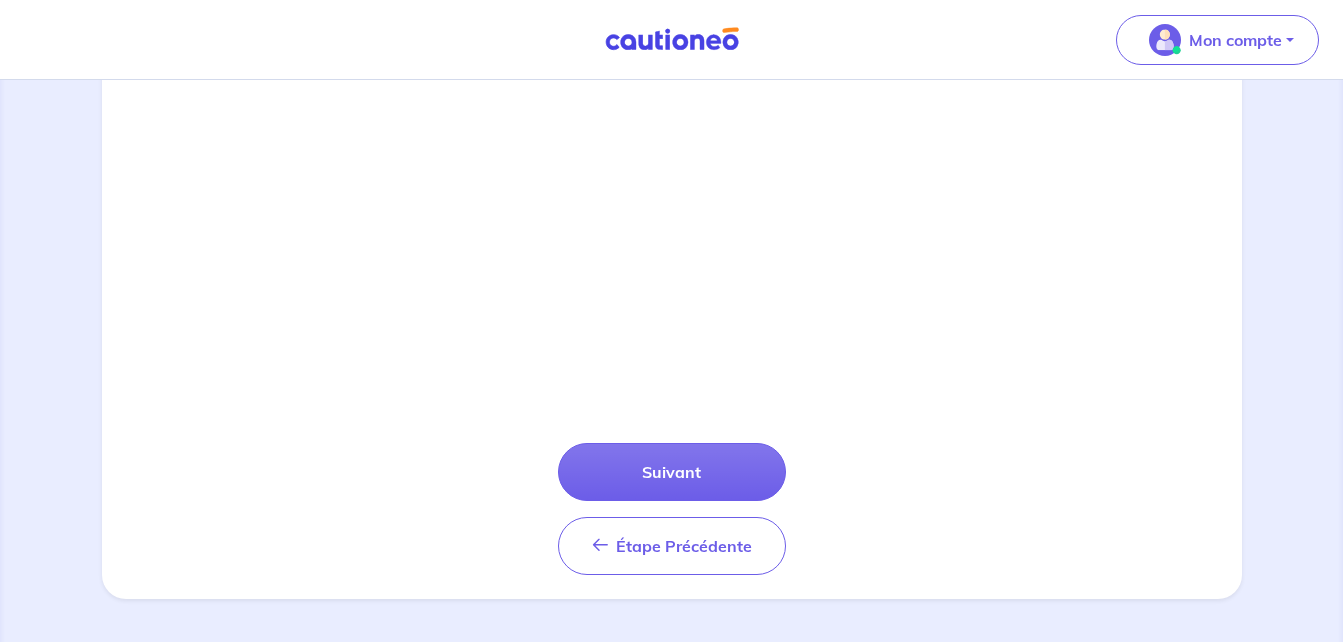
scroll to position [730, 0]
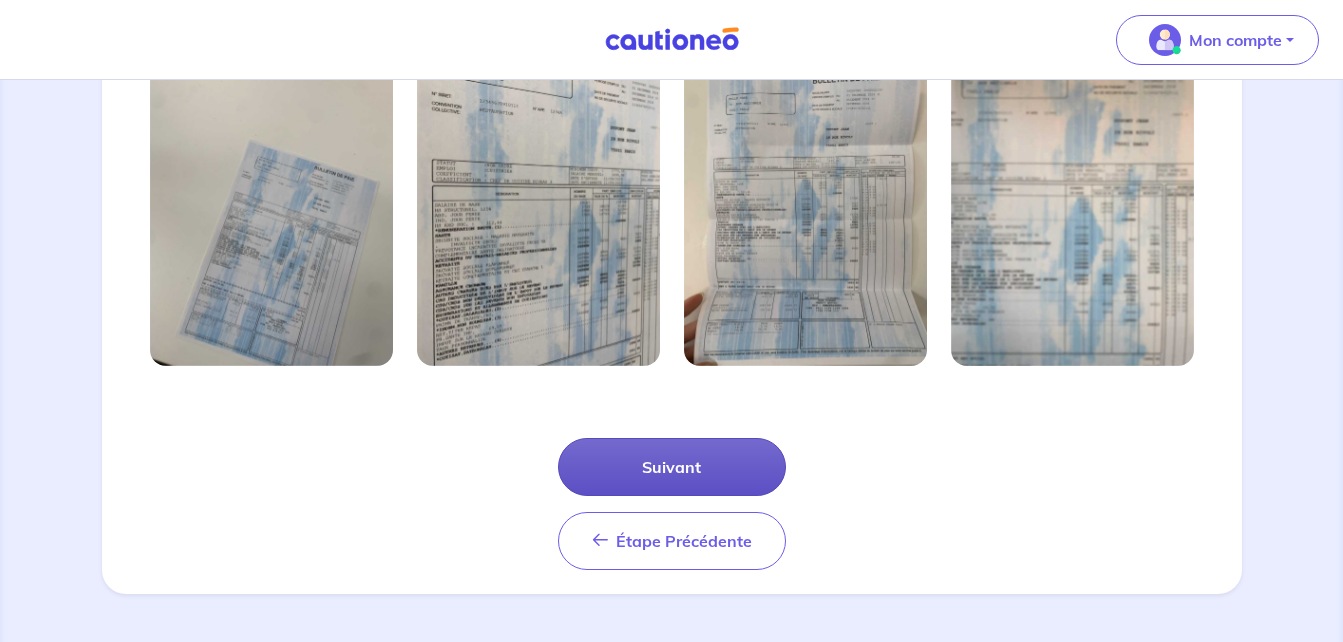
click at [723, 477] on button "Suivant" at bounding box center [672, 467] width 228 height 58
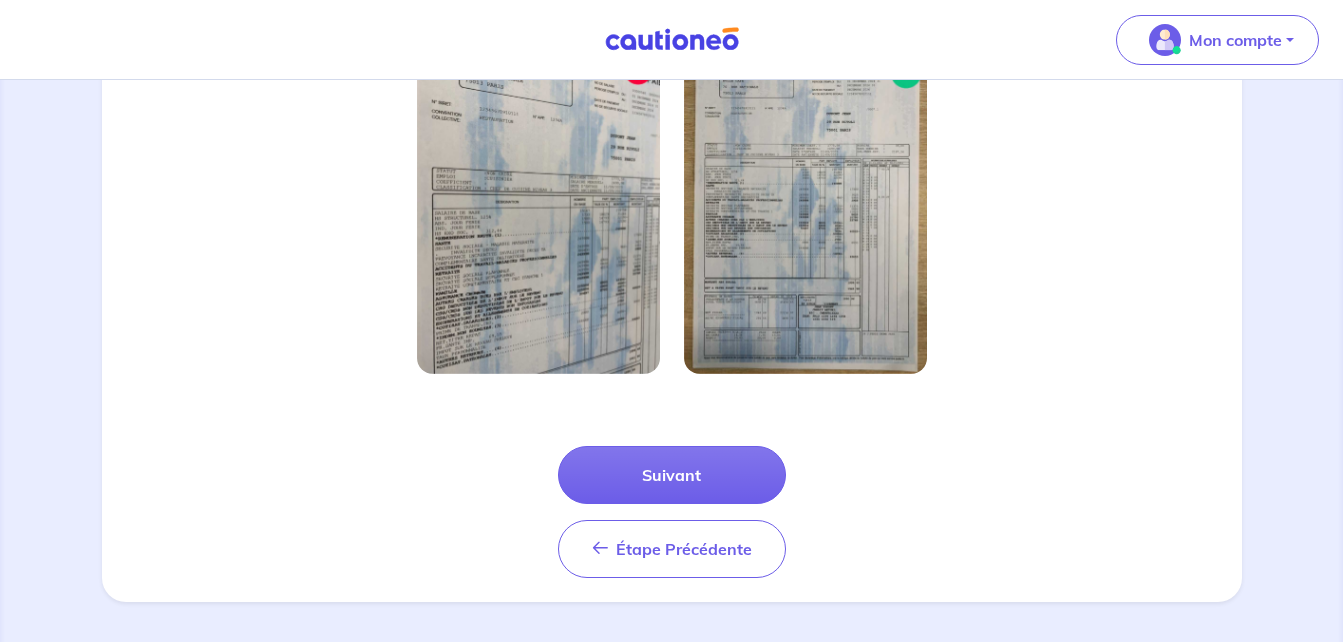
scroll to position [634, 0]
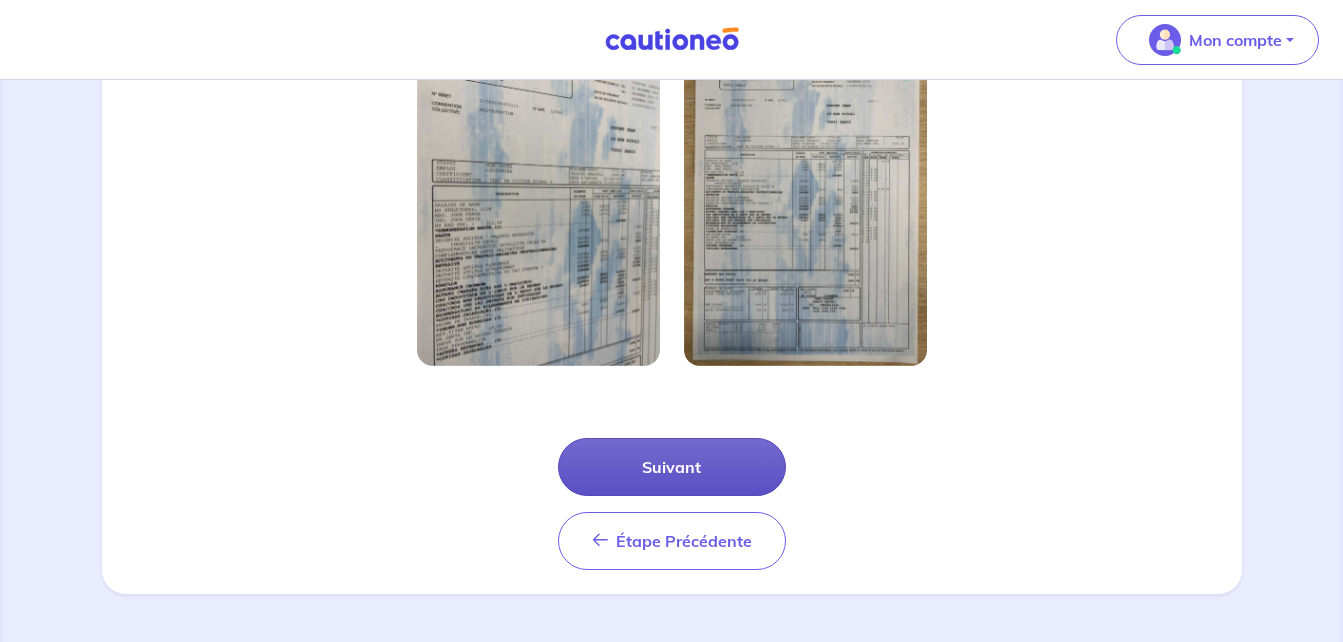
click at [729, 462] on button "Suivant" at bounding box center [672, 467] width 228 height 58
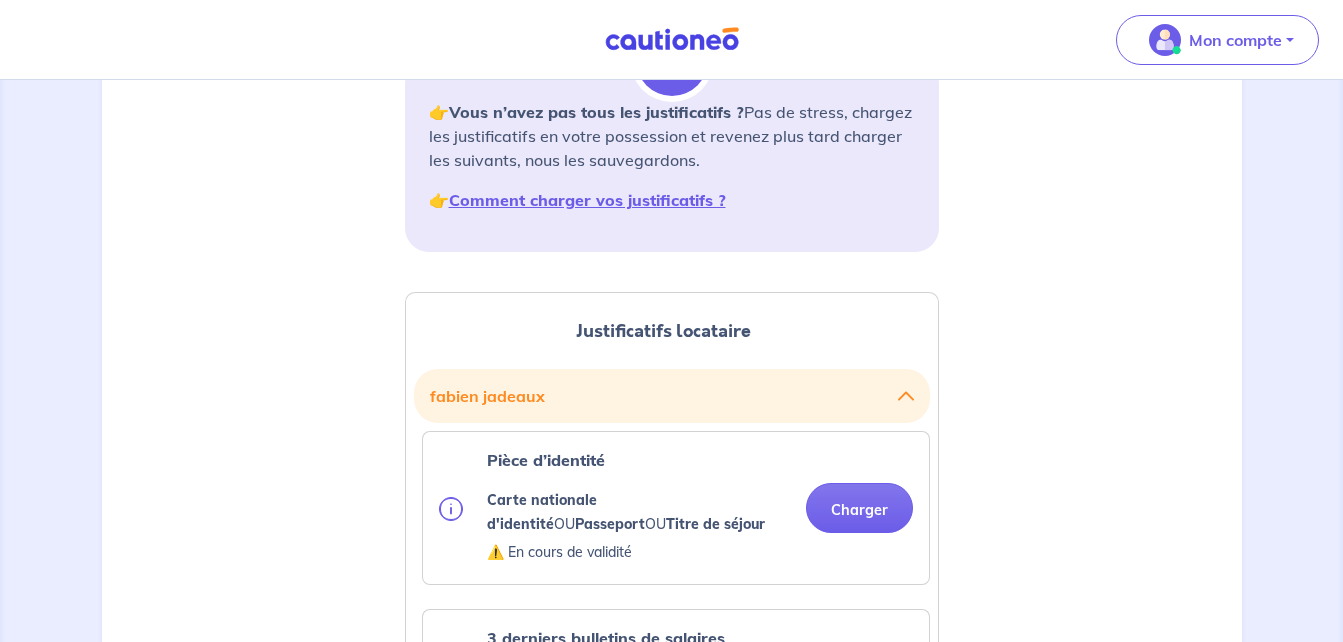
scroll to position [320, 0]
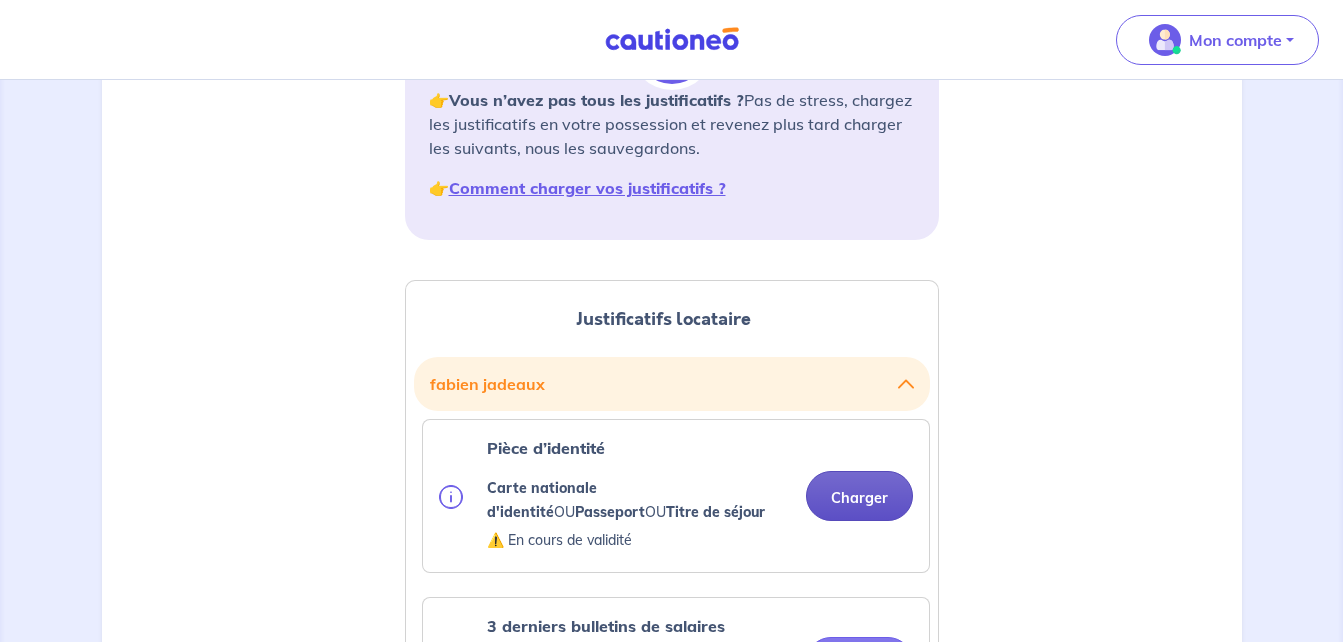
click at [877, 505] on button "Charger" at bounding box center [859, 496] width 107 height 50
click at [847, 490] on button "Charger" at bounding box center [859, 496] width 107 height 50
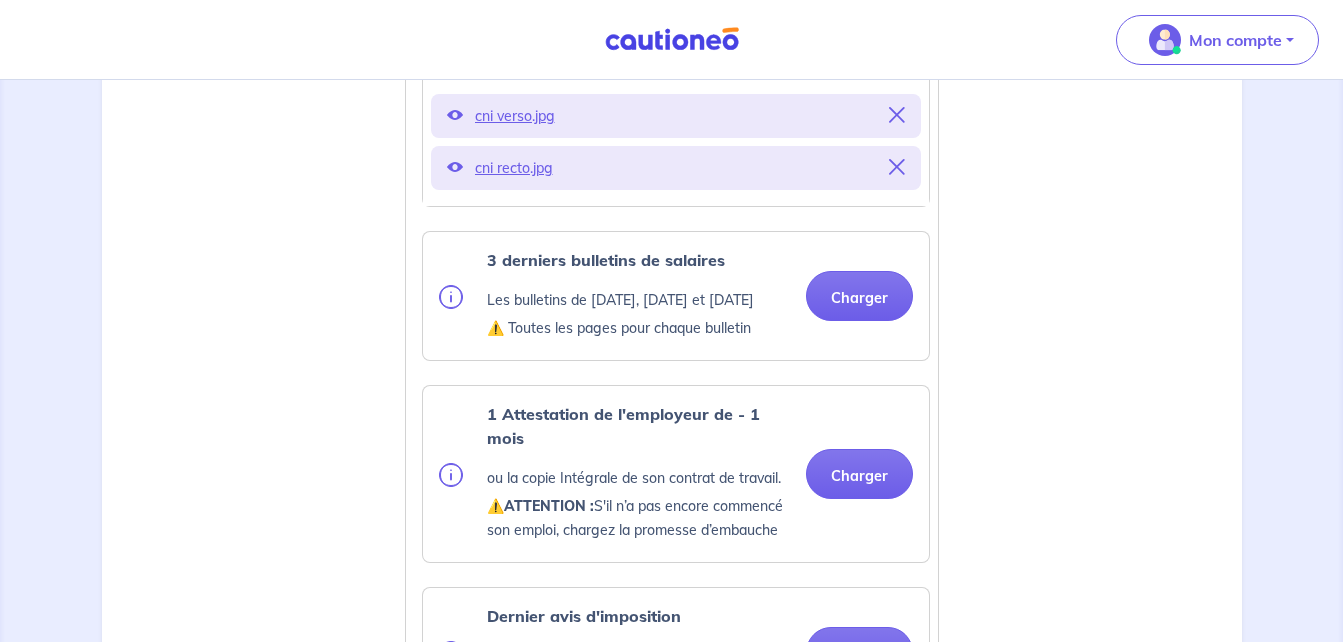
scroll to position [840, 0]
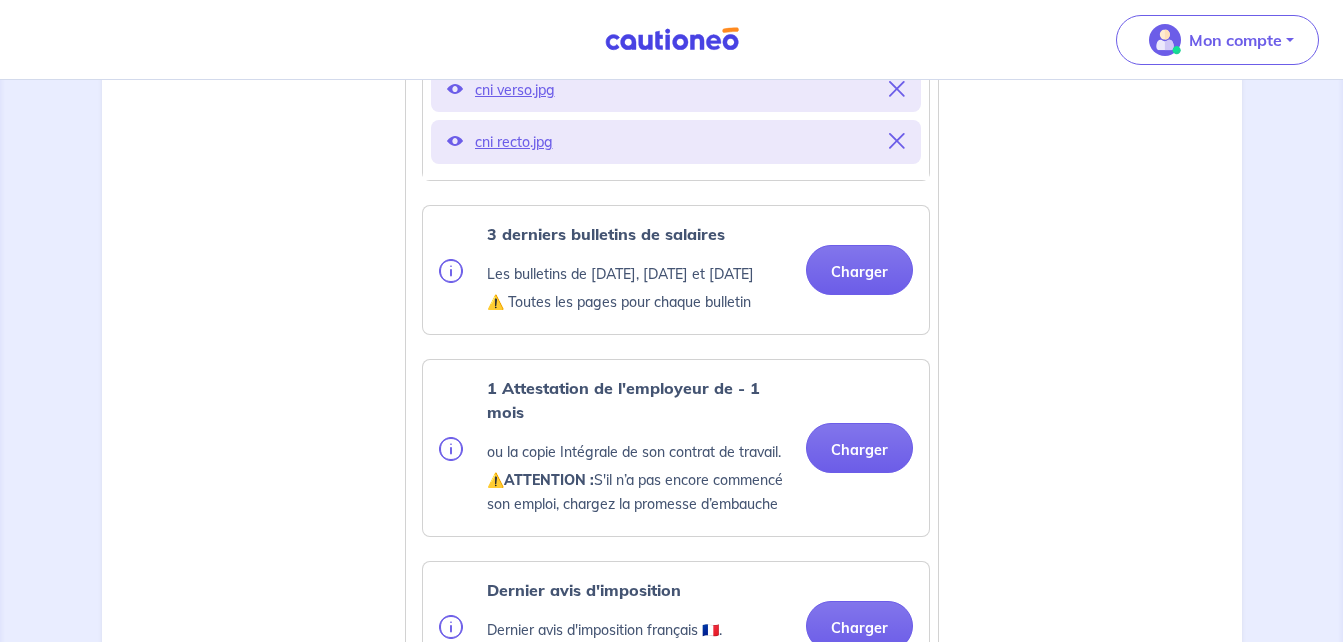
click at [843, 318] on div "3 derniers bulletins de salaires Les bulletins de [DATE], [DATE] et [DATE] ⚠️ T…" at bounding box center [676, 270] width 474 height 96
click at [850, 288] on button "Charger" at bounding box center [859, 270] width 107 height 50
click at [837, 295] on button "Charger" at bounding box center [859, 270] width 107 height 50
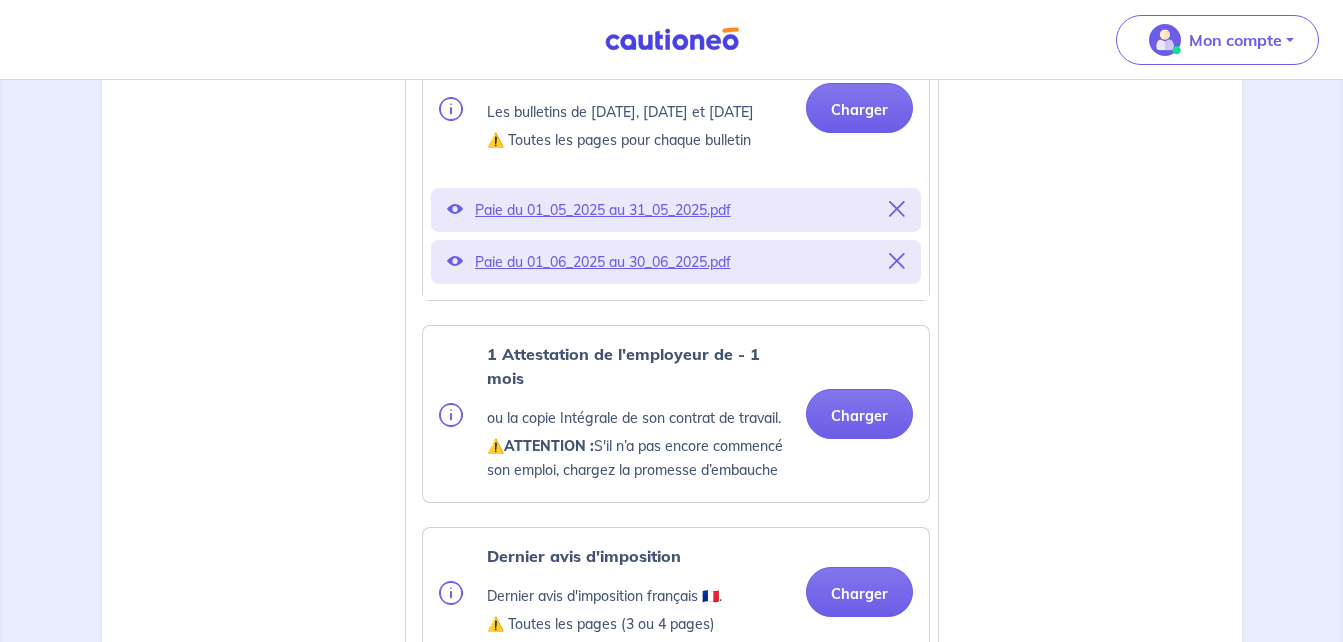
scroll to position [1040, 0]
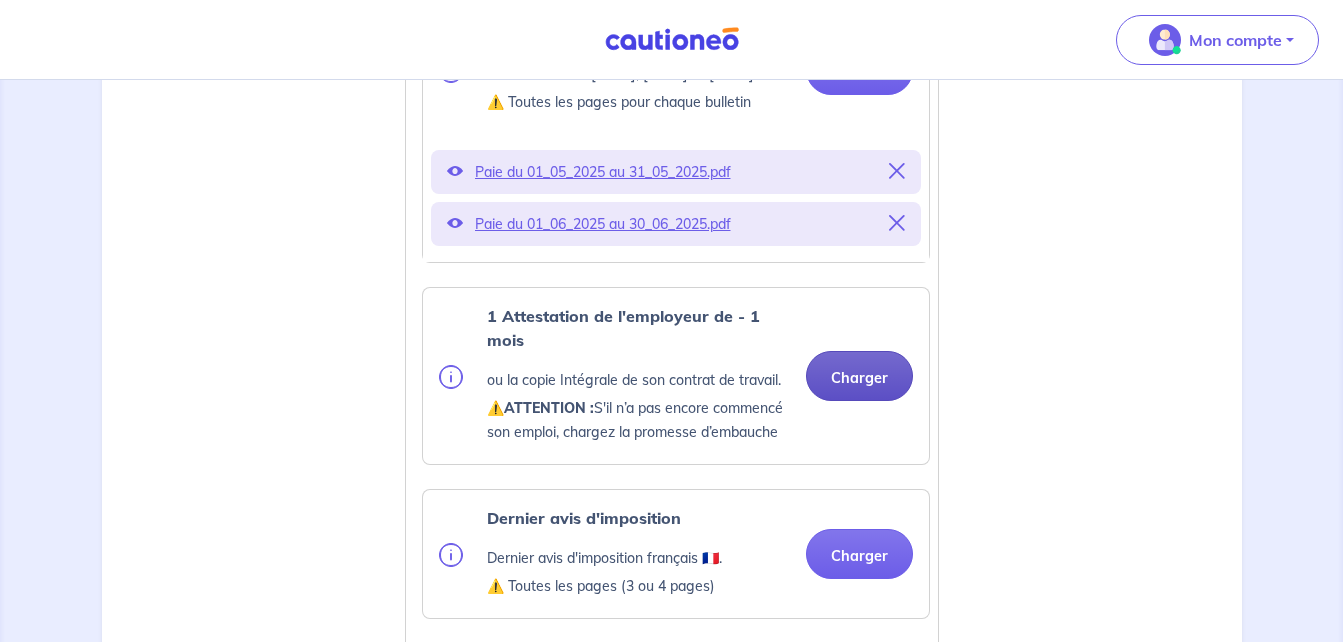
click at [855, 401] on button "Charger" at bounding box center [859, 376] width 107 height 50
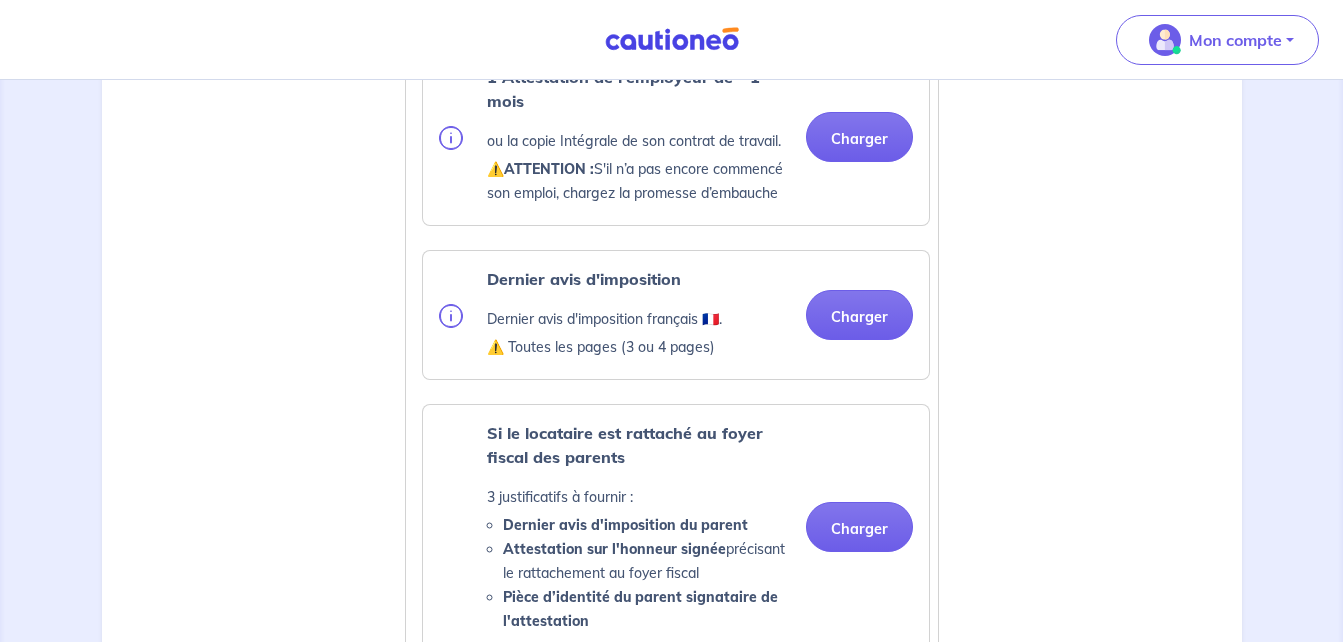
scroll to position [1280, 0]
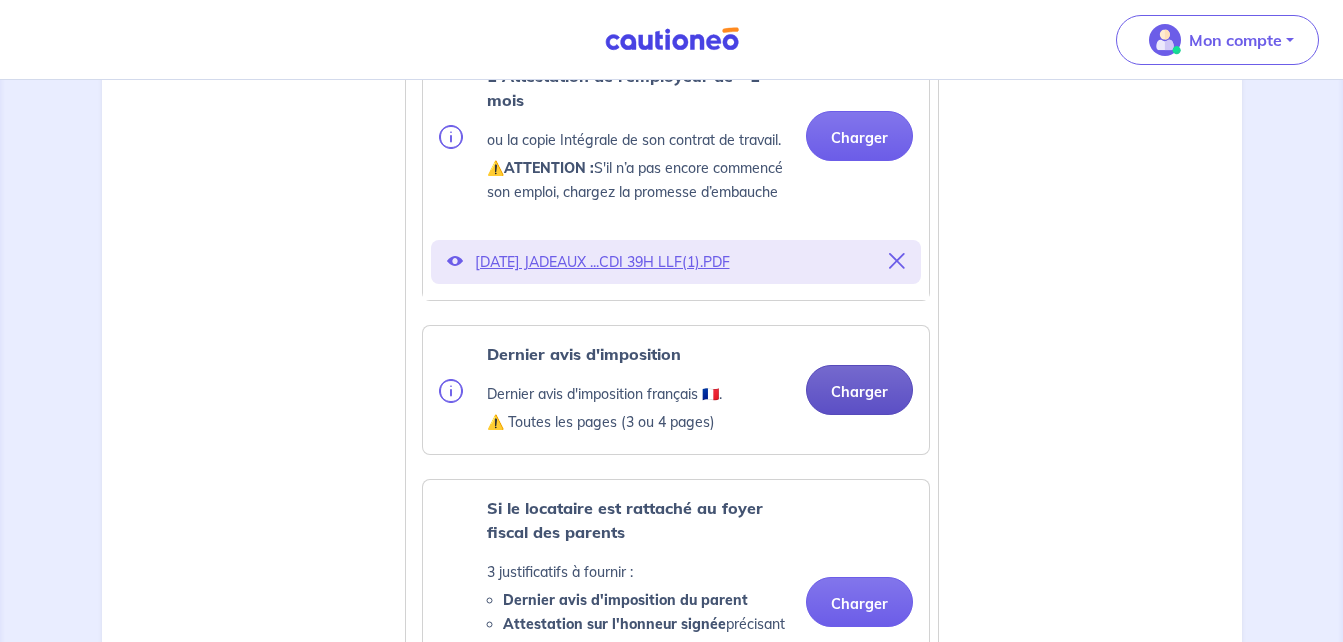
click at [833, 415] on button "Charger" at bounding box center [859, 390] width 107 height 50
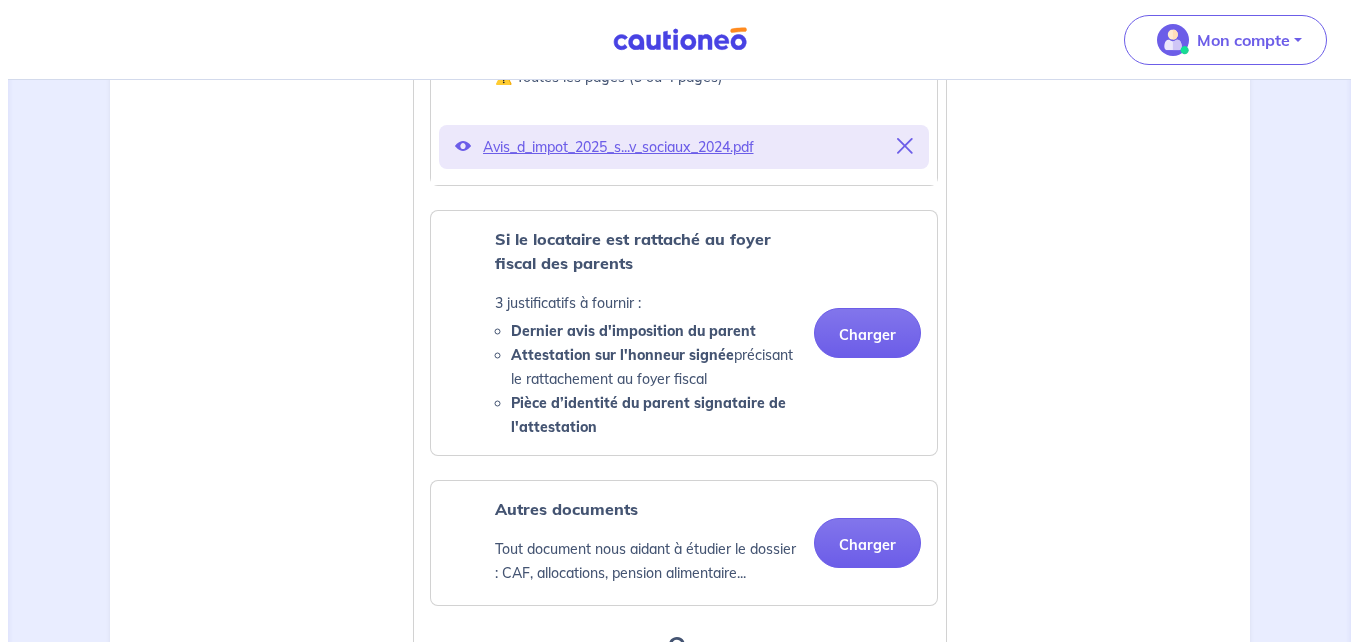
scroll to position [1064, 0]
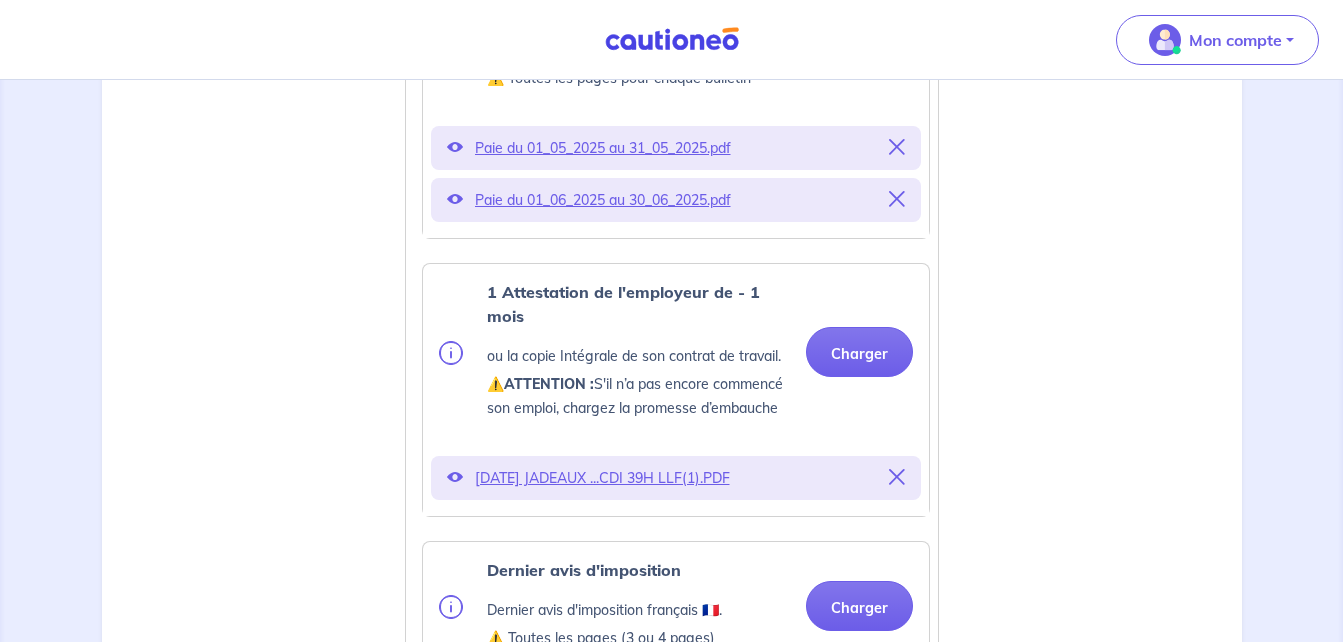
click at [661, 492] on p "[DATE] JADEAUX ...CDI 39H LLF(1).PDF" at bounding box center [676, 478] width 402 height 28
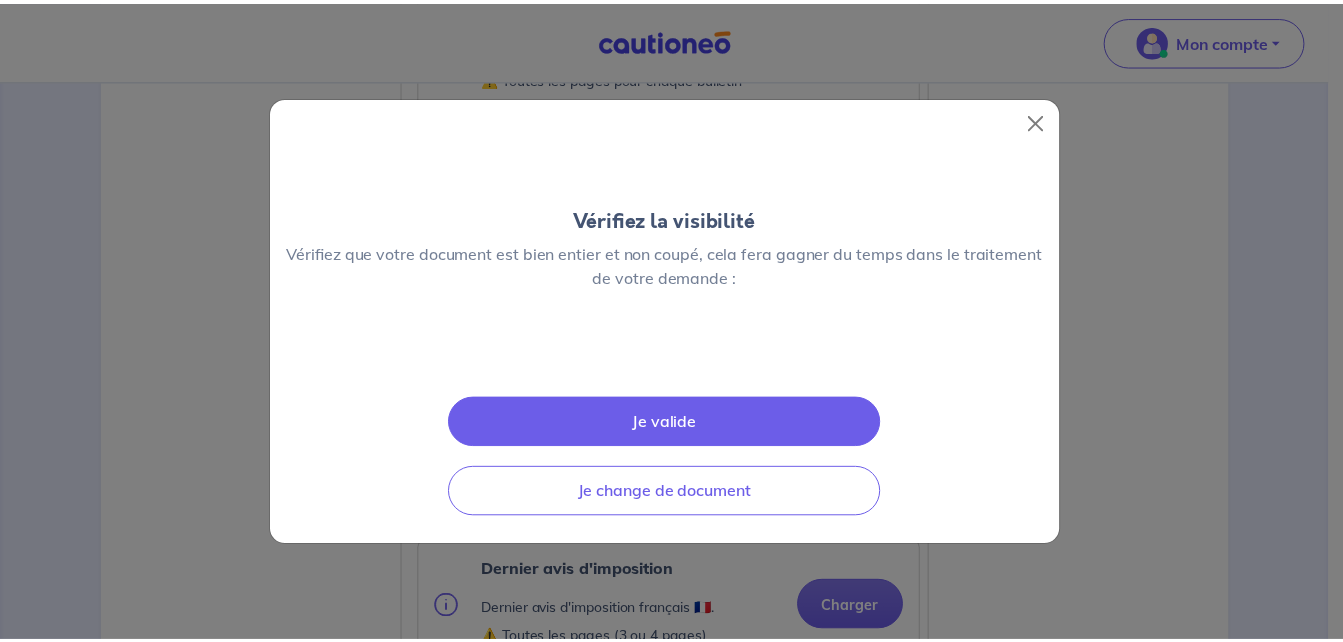
scroll to position [164, 0]
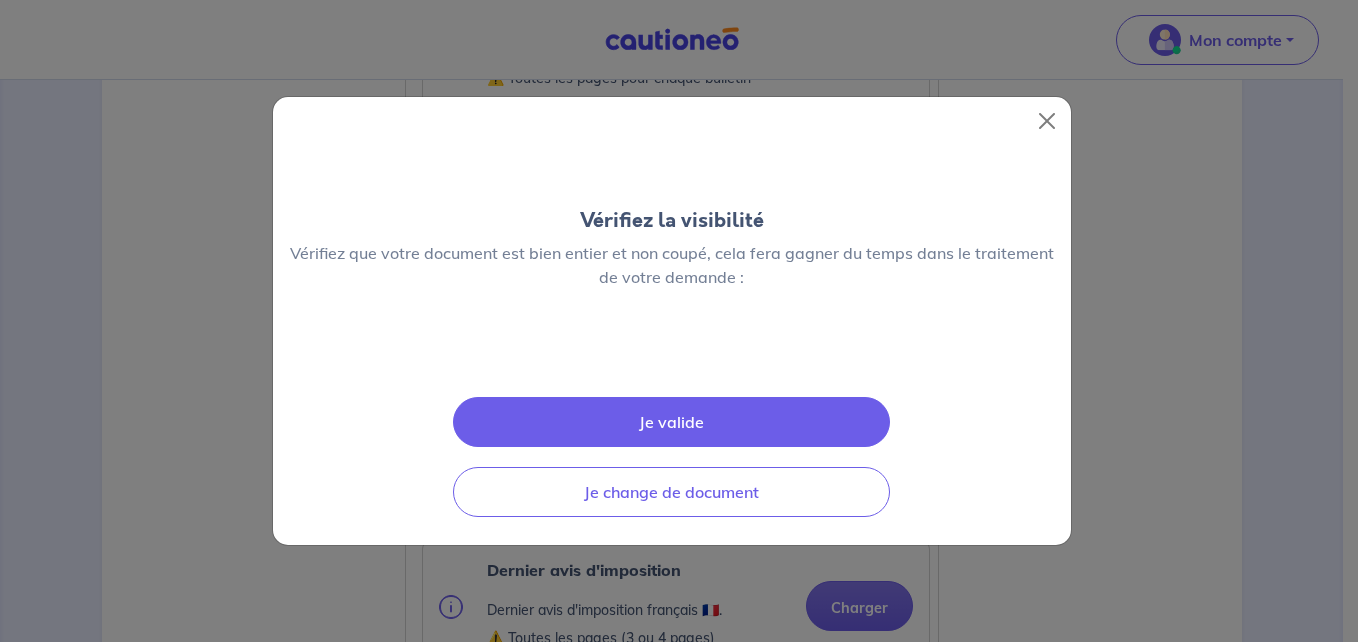
click at [792, 447] on button "Je valide" at bounding box center [671, 422] width 437 height 50
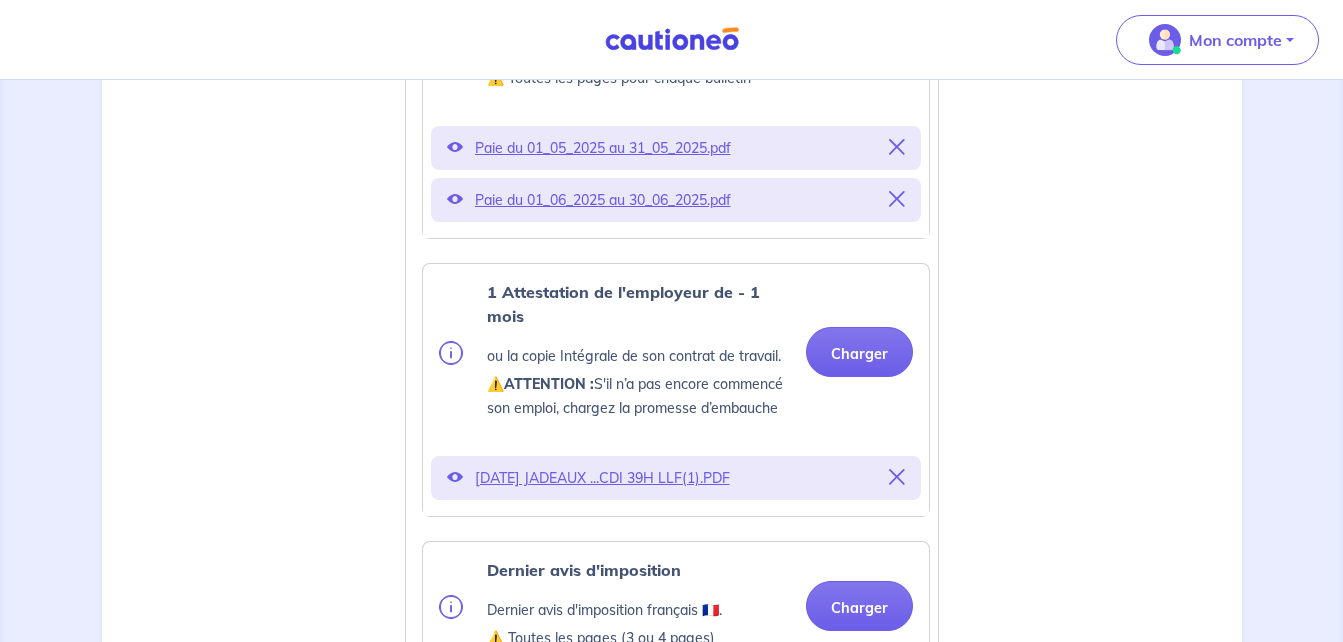
click at [454, 485] on icon at bounding box center [455, 477] width 16 height 16
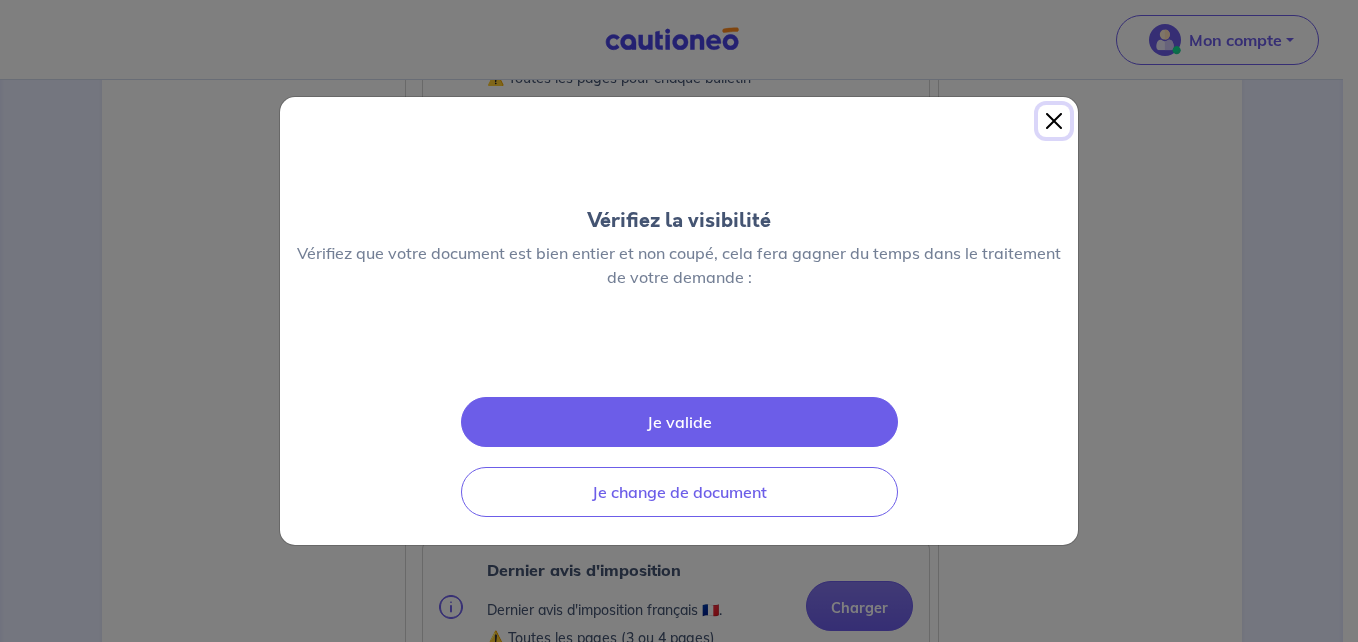
click at [1045, 105] on button "Close" at bounding box center [1054, 121] width 32 height 32
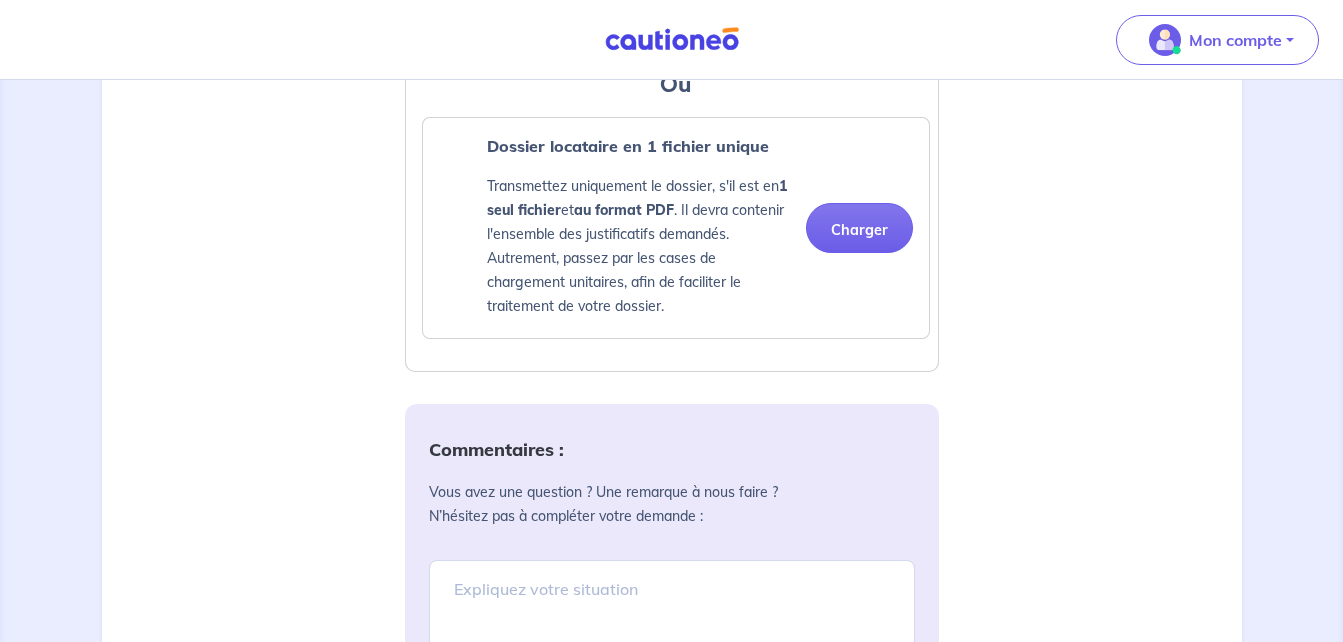
scroll to position [2747, 0]
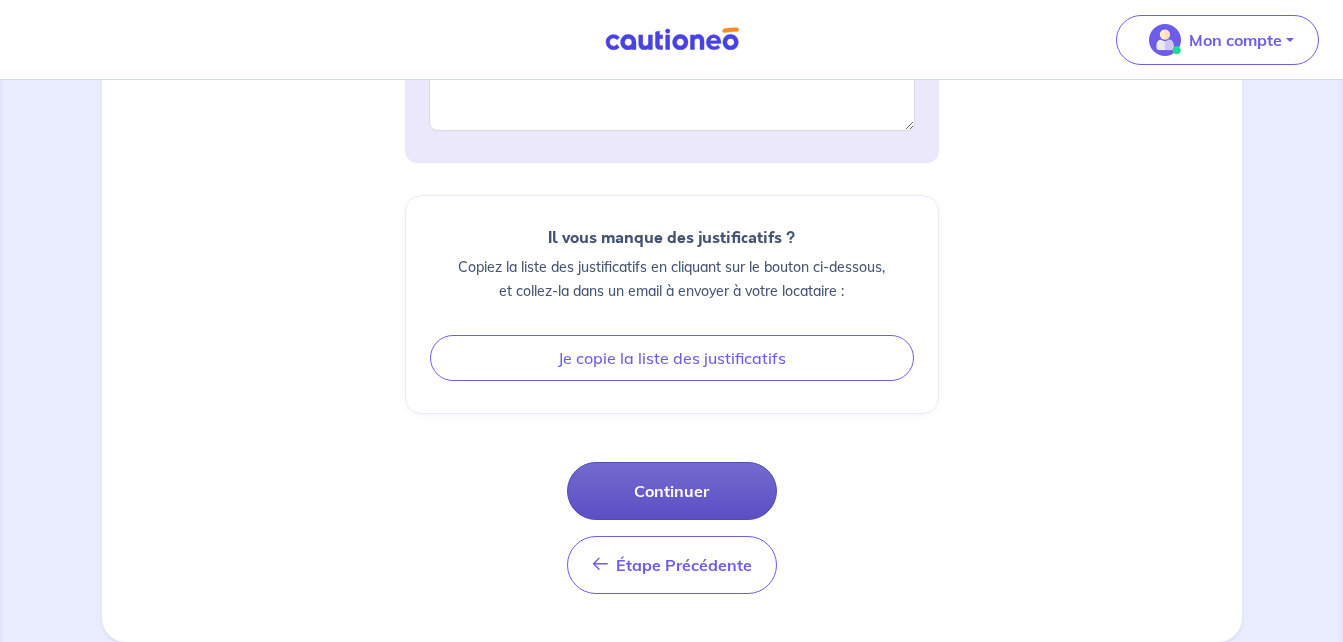
click at [697, 519] on button "Continuer" at bounding box center [672, 491] width 210 height 58
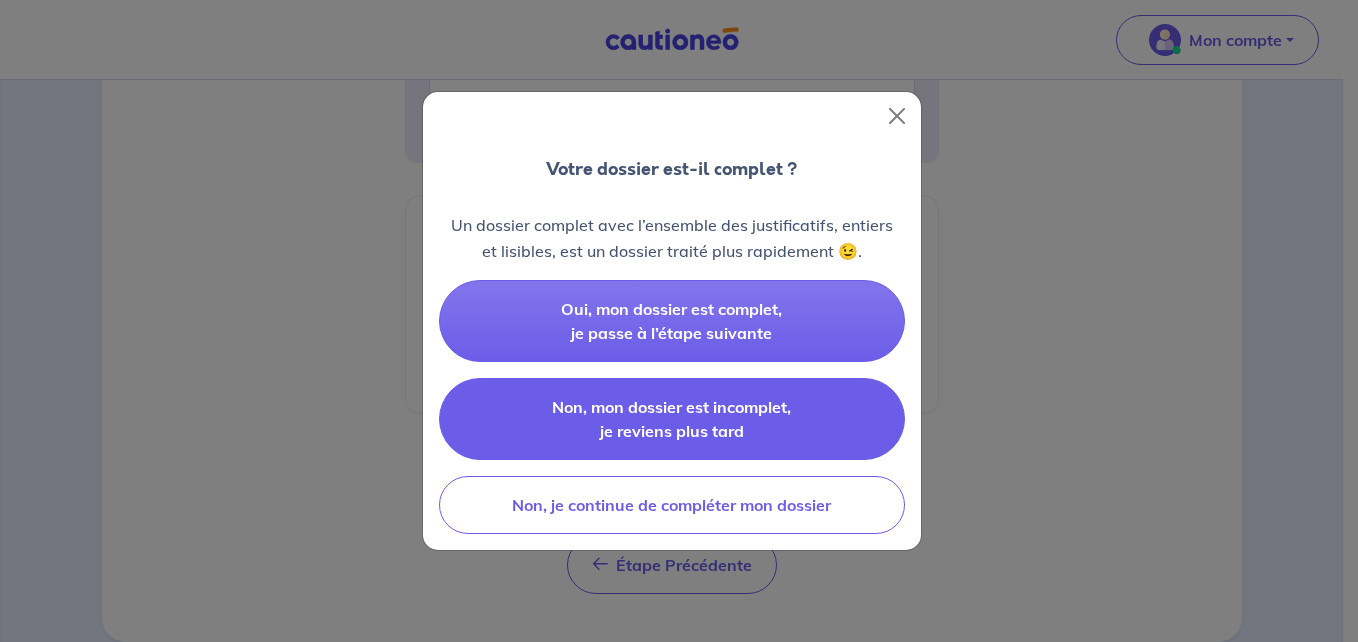
click at [767, 429] on button "Non, mon dossier est incomplet, je reviens plus tard" at bounding box center [672, 419] width 466 height 82
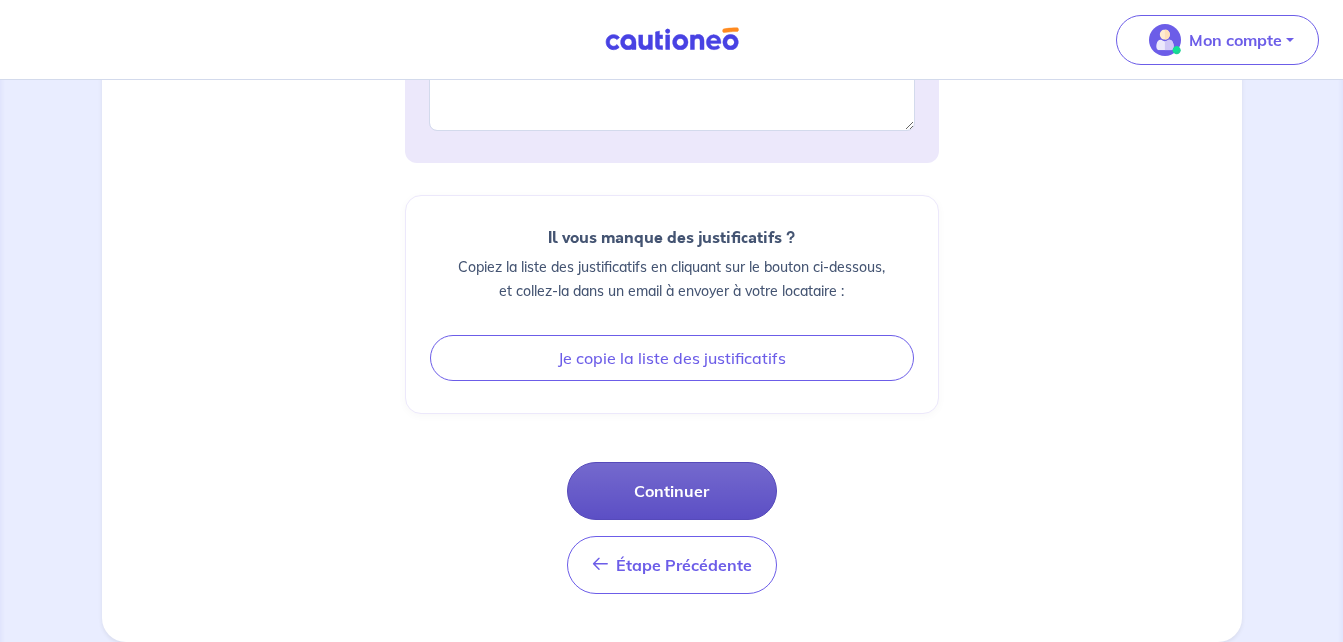
click at [751, 502] on button "Continuer" at bounding box center [672, 491] width 210 height 58
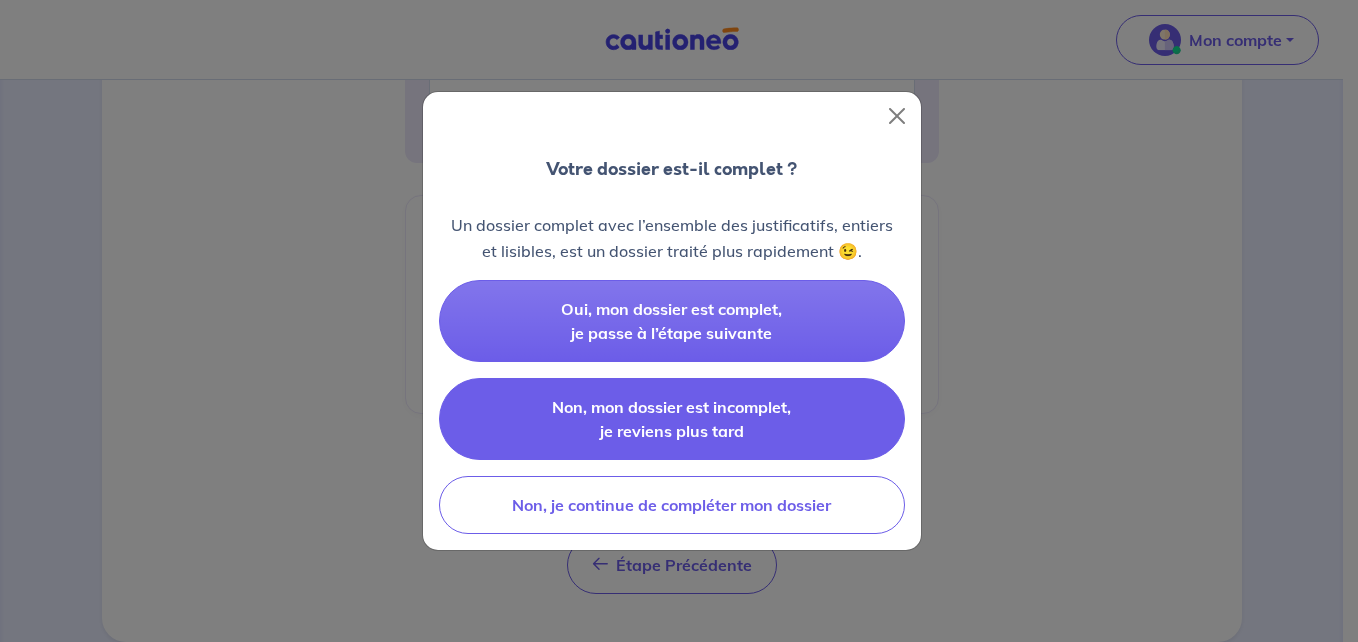
click at [722, 431] on span "Non, mon dossier est incomplet, je reviens plus tard" at bounding box center [671, 419] width 239 height 44
